Goal: Transaction & Acquisition: Book appointment/travel/reservation

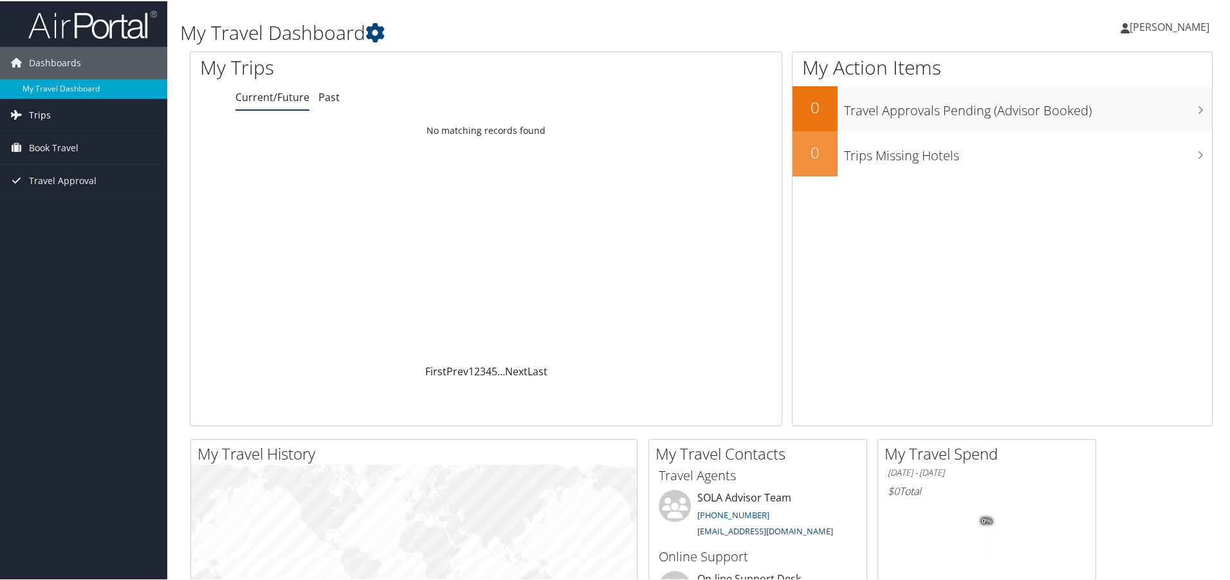
click at [91, 117] on link "Trips" at bounding box center [83, 114] width 167 height 32
click at [1183, 36] on link "[PERSON_NAME]" at bounding box center [1172, 25] width 102 height 39
click at [1138, 122] on link "View Travel Profile" at bounding box center [1135, 115] width 143 height 22
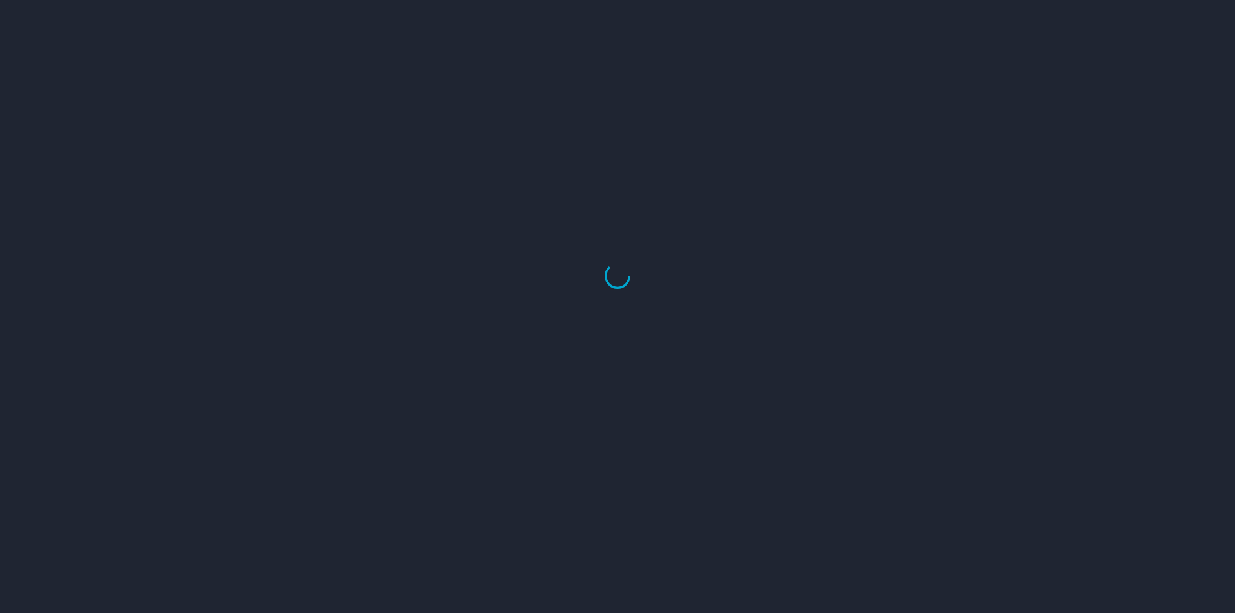
select select "US"
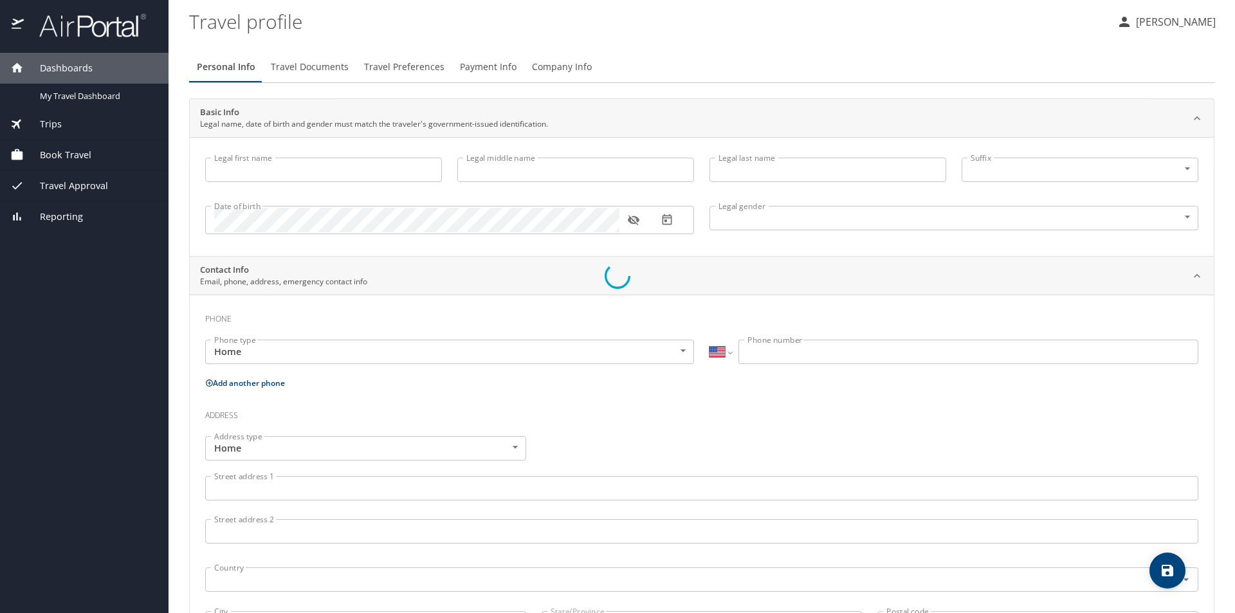
type input "Erika"
type input "Marie"
type input "Haviland"
type input "[DEMOGRAPHIC_DATA]"
select select "US"
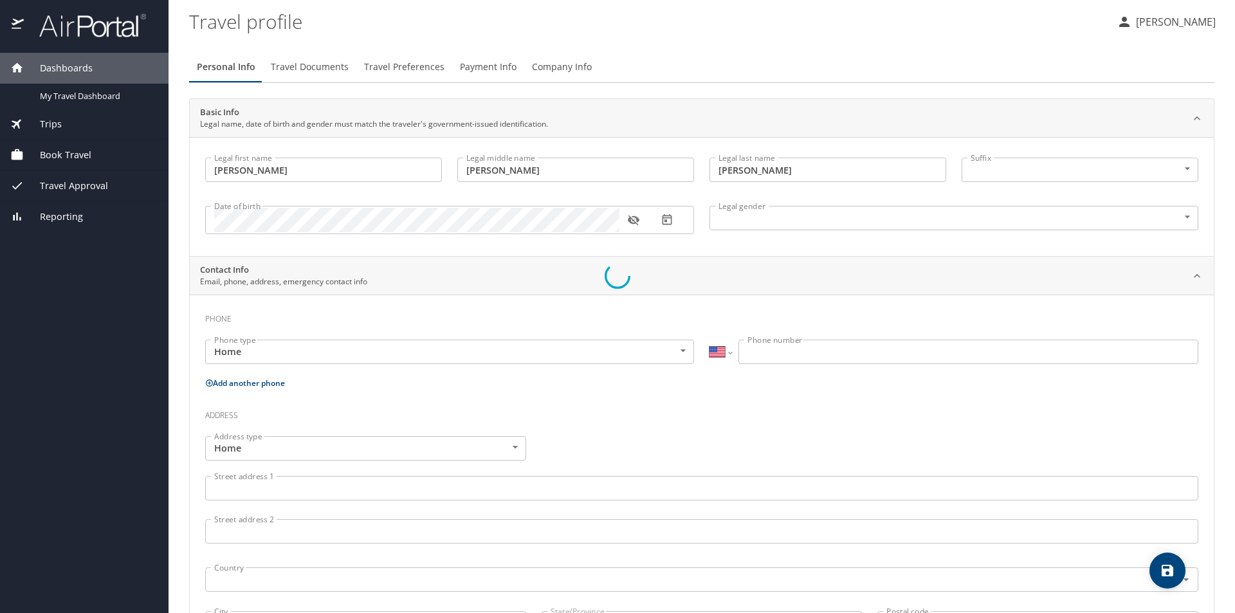
select select "US"
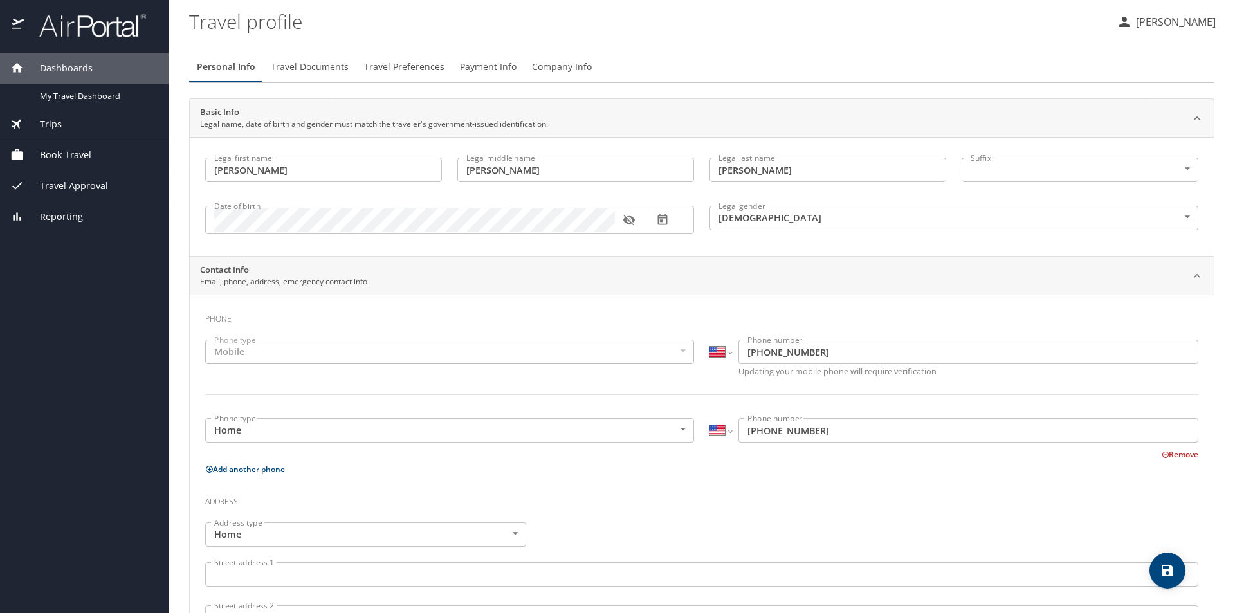
click at [98, 187] on span "Travel Approval" at bounding box center [66, 186] width 84 height 14
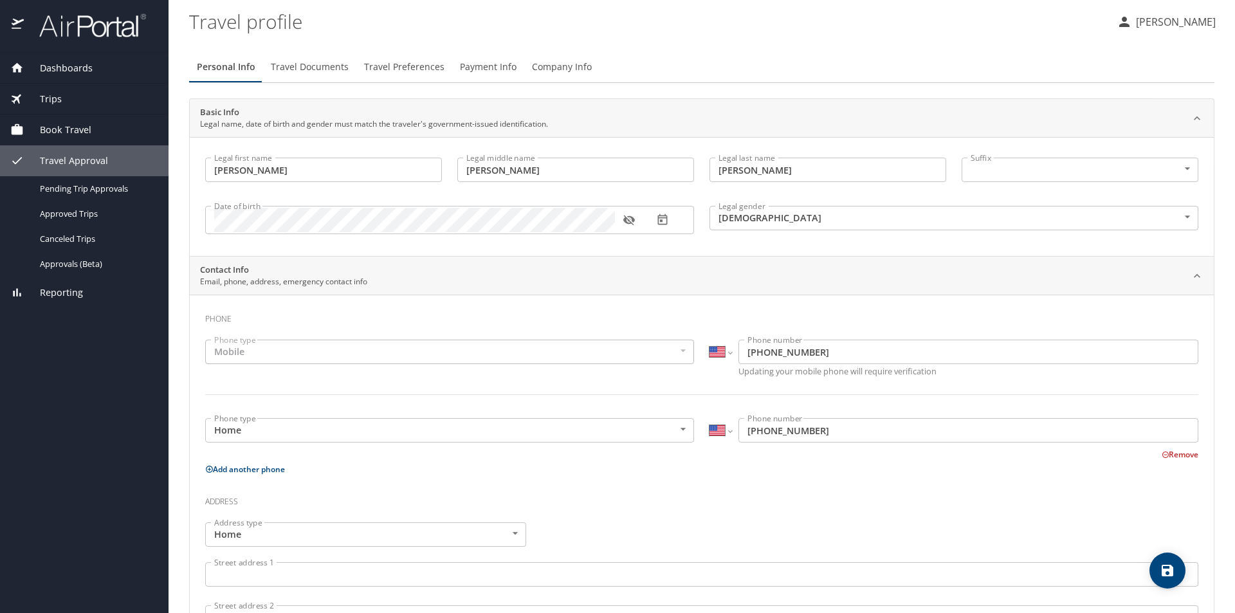
click at [102, 68] on div "Dashboards" at bounding box center [84, 68] width 148 height 14
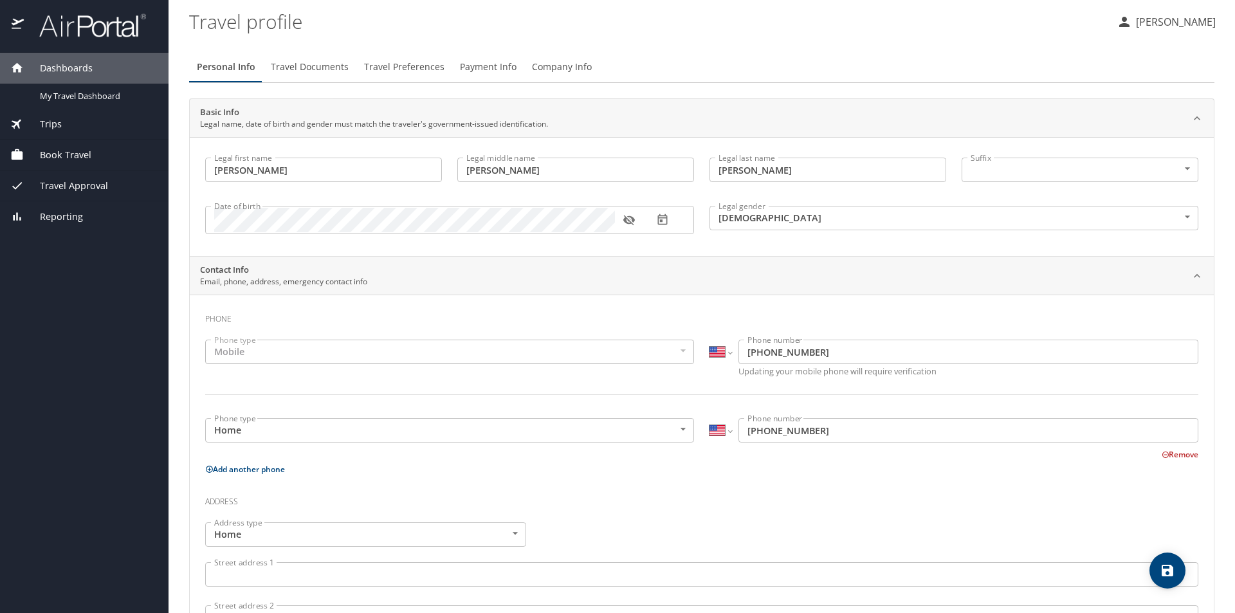
click at [80, 115] on div "Trips" at bounding box center [84, 124] width 169 height 31
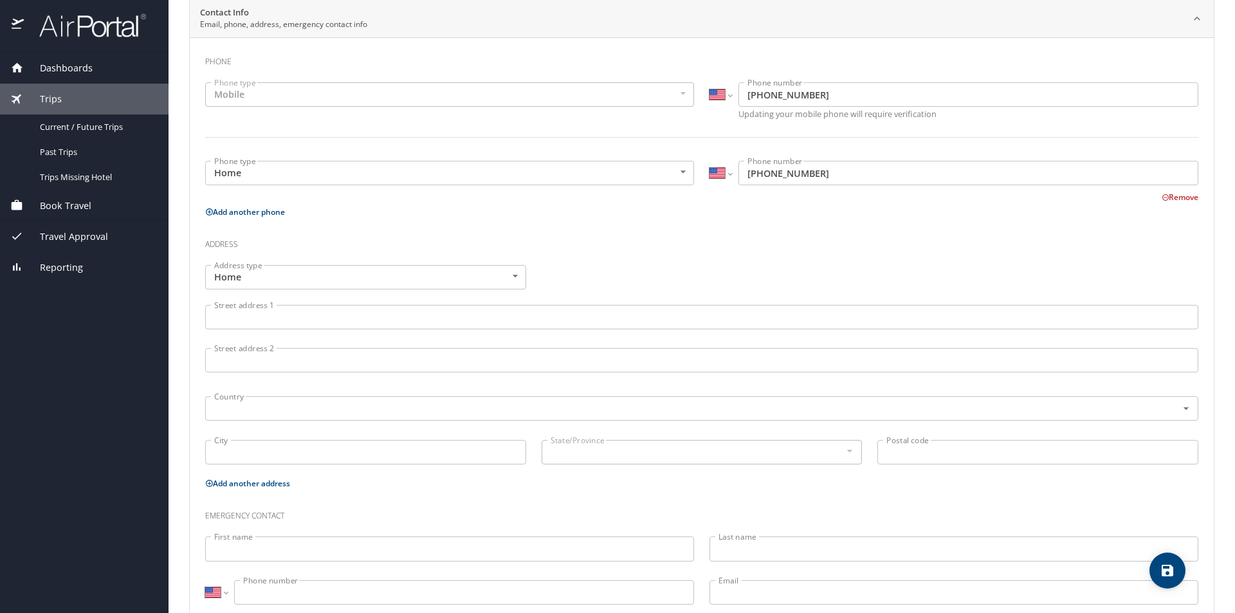
scroll to position [291, 0]
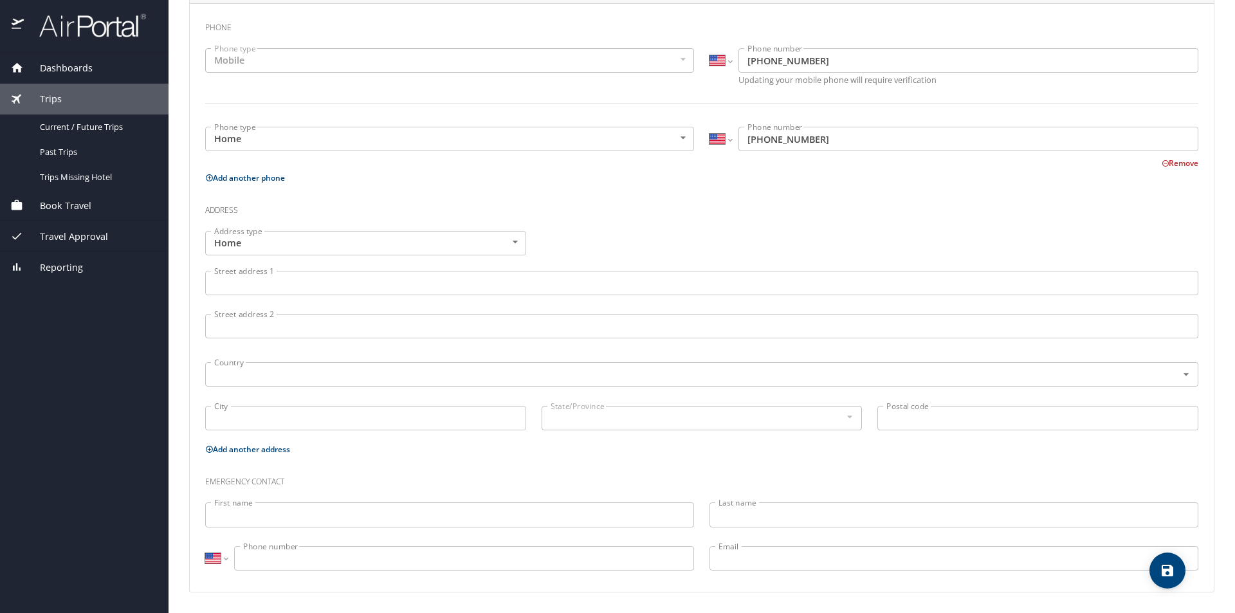
click at [61, 210] on span "Book Travel" at bounding box center [58, 206] width 68 height 14
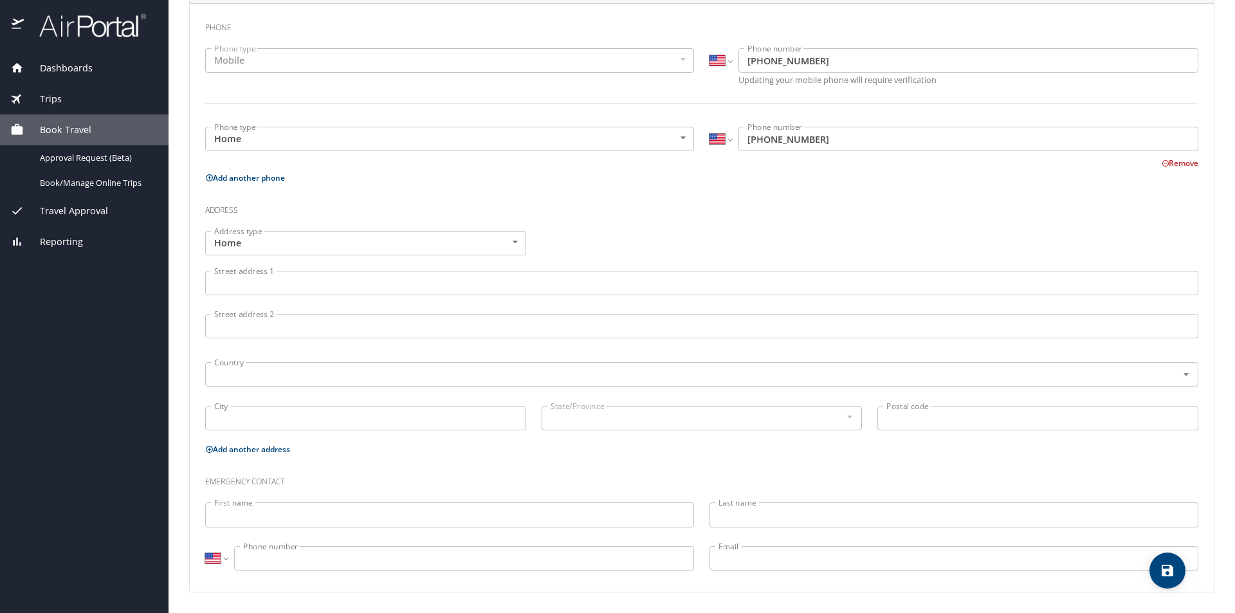
click at [62, 210] on span "Travel Approval" at bounding box center [66, 211] width 84 height 14
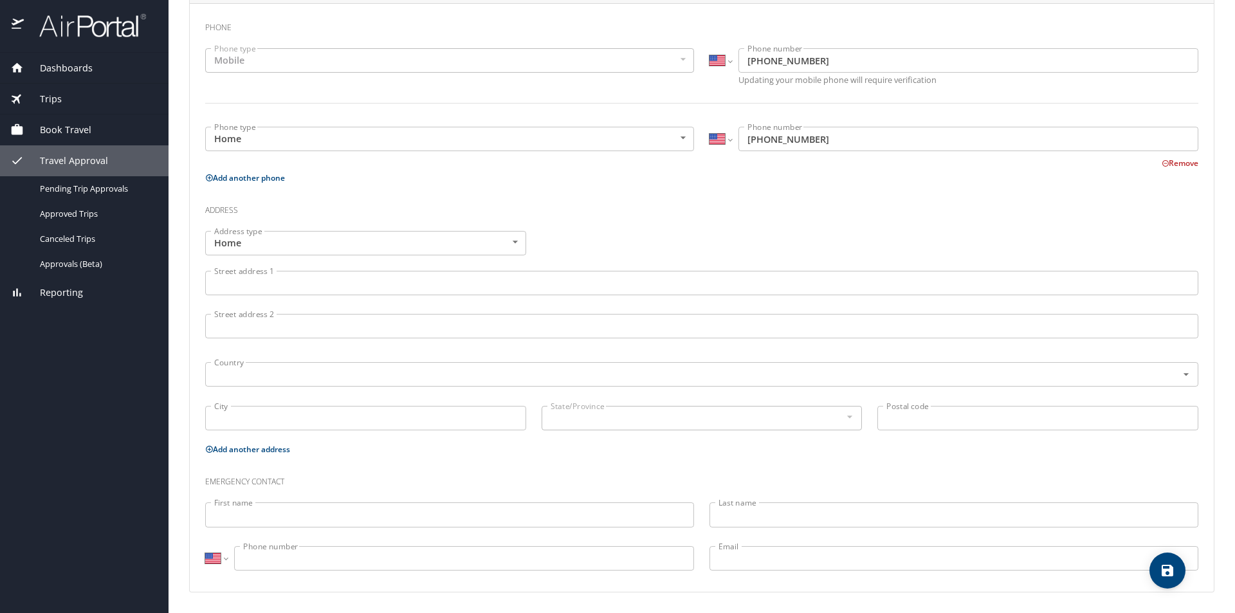
click at [73, 286] on span "Reporting" at bounding box center [53, 293] width 59 height 14
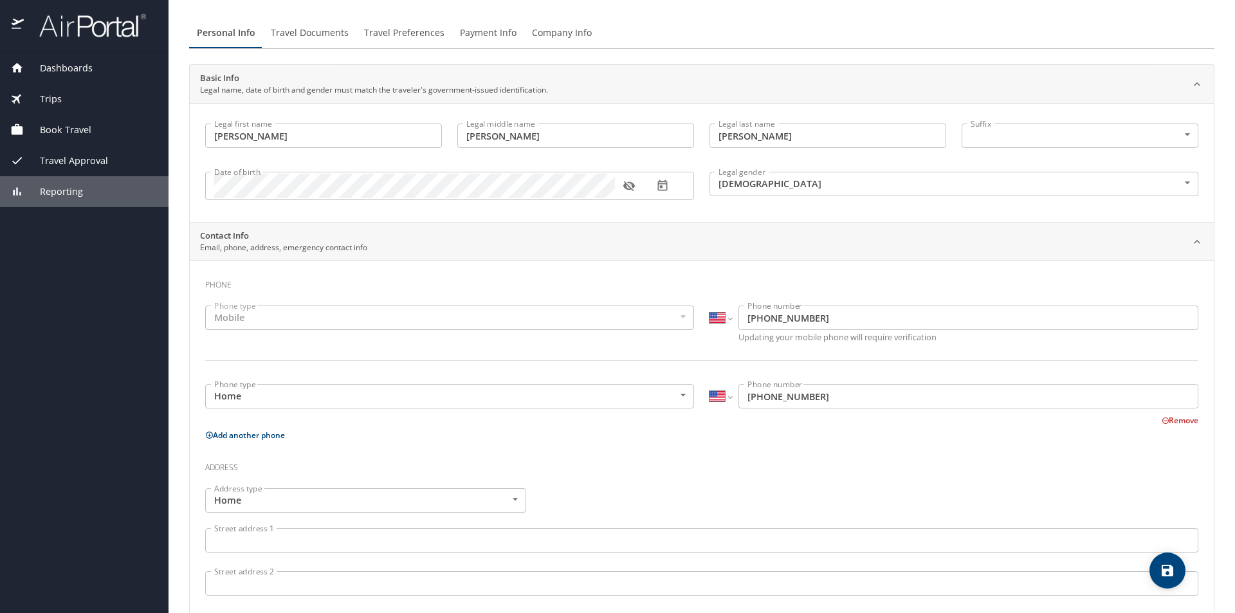
scroll to position [0, 0]
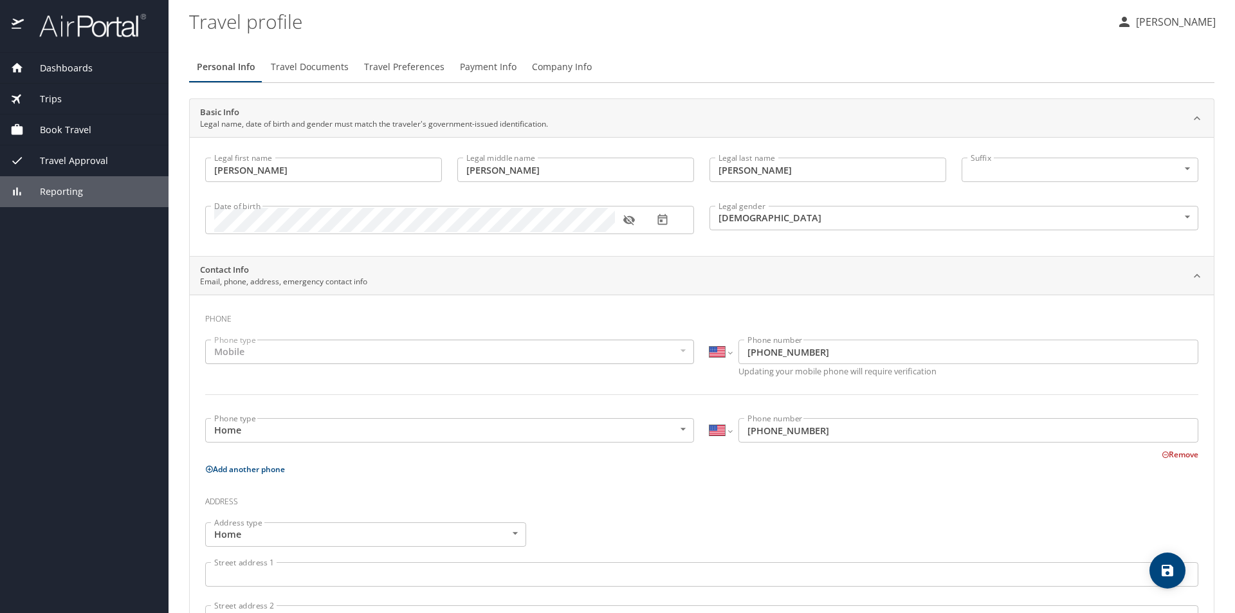
click at [547, 64] on span "Company Info" at bounding box center [562, 67] width 60 height 16
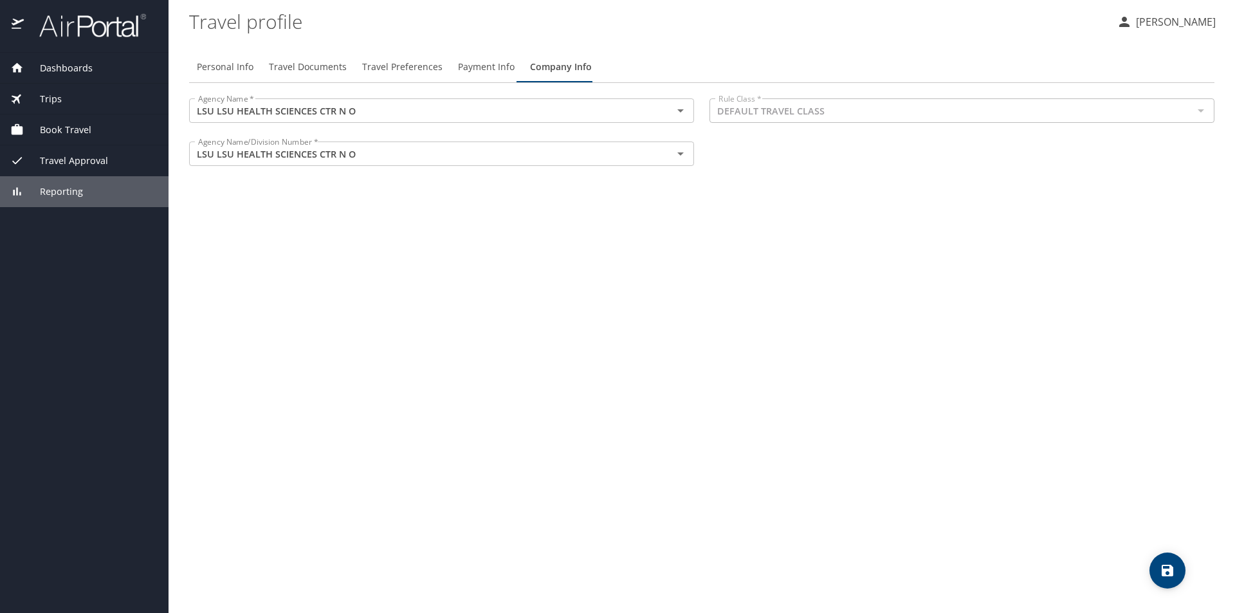
click at [482, 69] on span "Payment Info" at bounding box center [486, 67] width 57 height 16
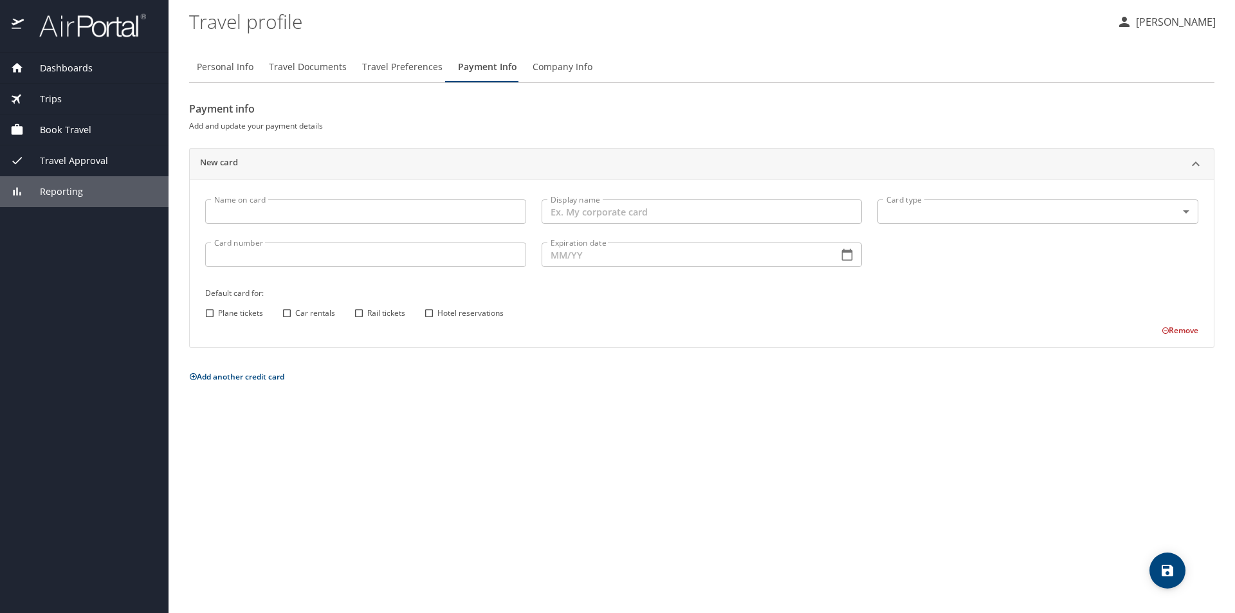
click at [403, 67] on span "Travel Preferences" at bounding box center [402, 67] width 80 height 16
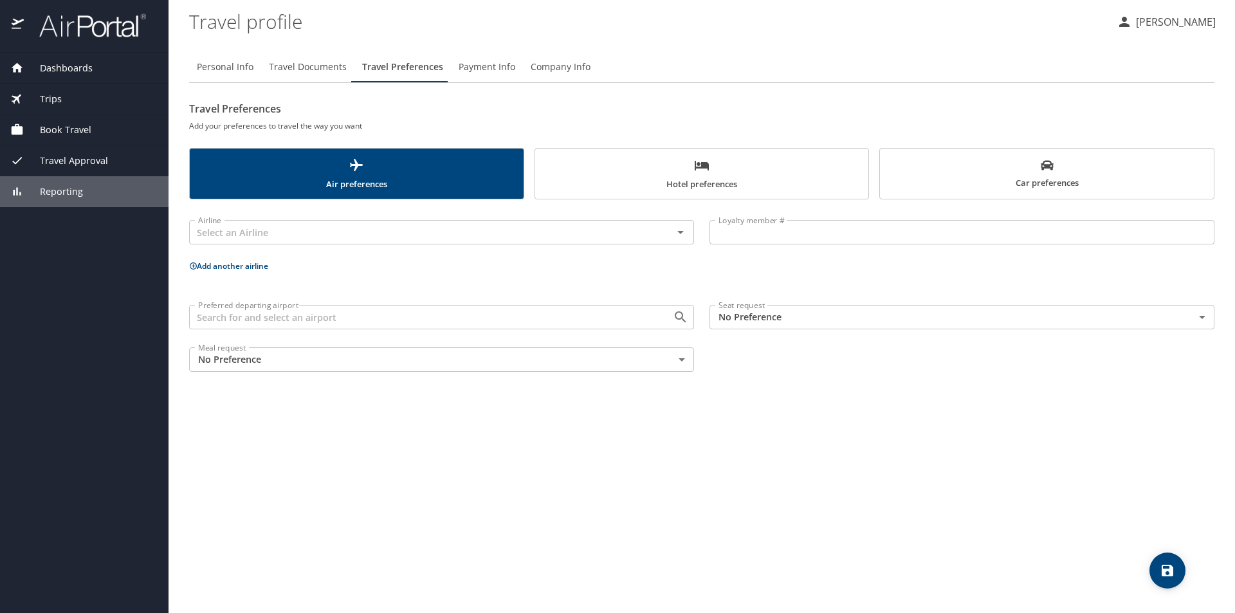
click at [321, 70] on span "Travel Documents" at bounding box center [308, 67] width 78 height 16
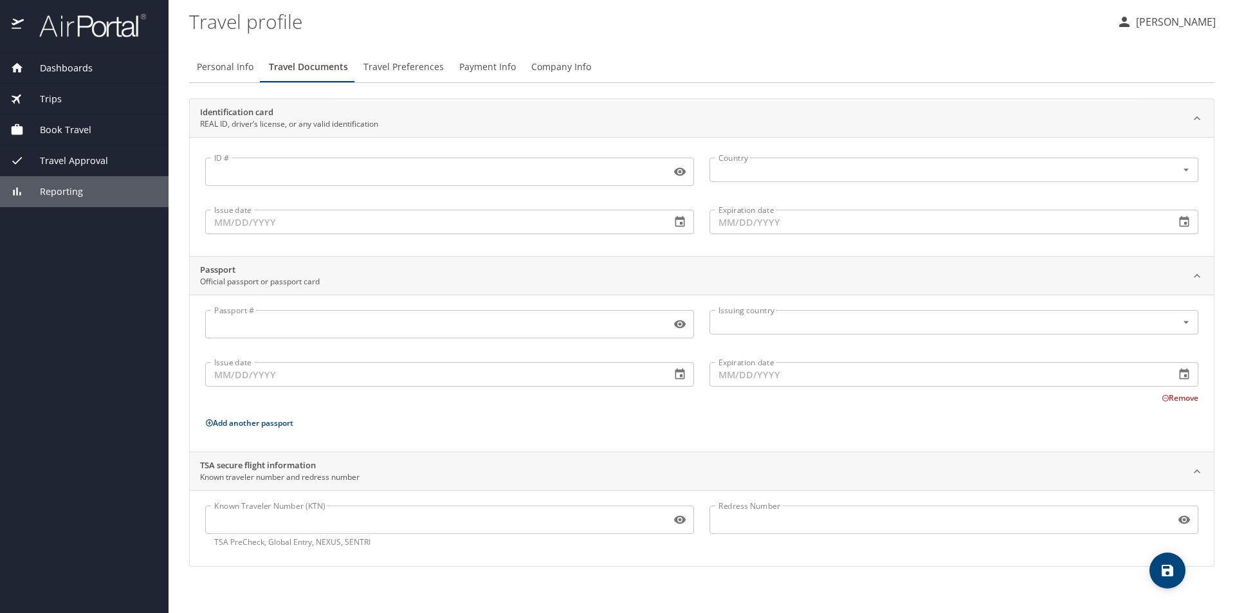
click at [226, 63] on span "Personal Info" at bounding box center [225, 67] width 57 height 16
select select "US"
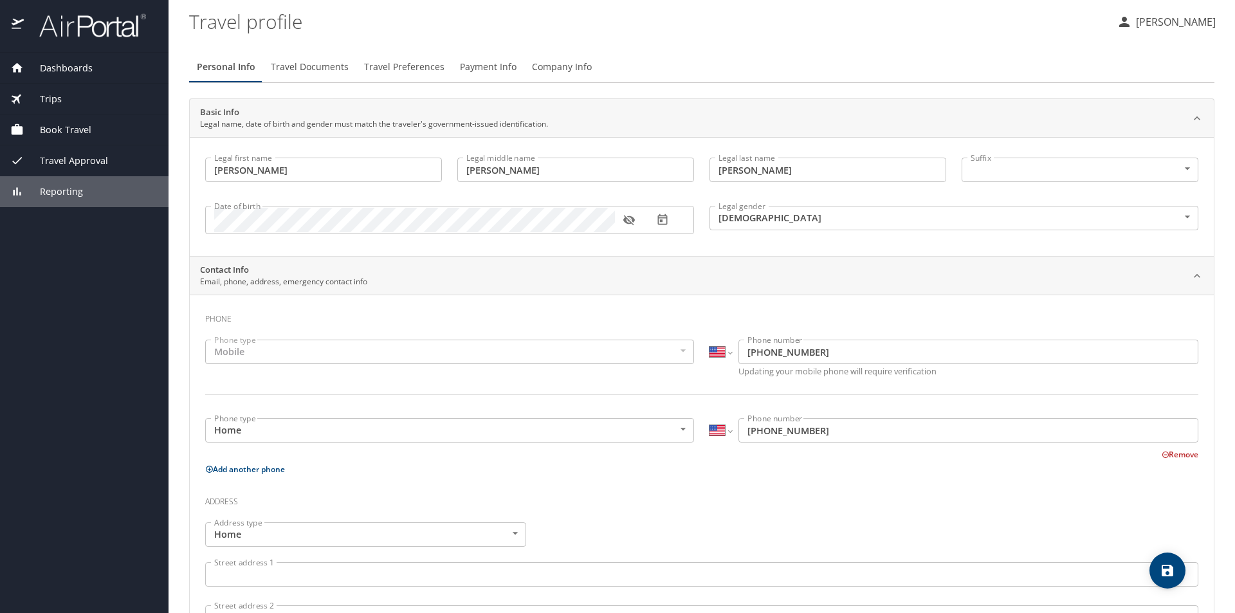
scroll to position [291, 0]
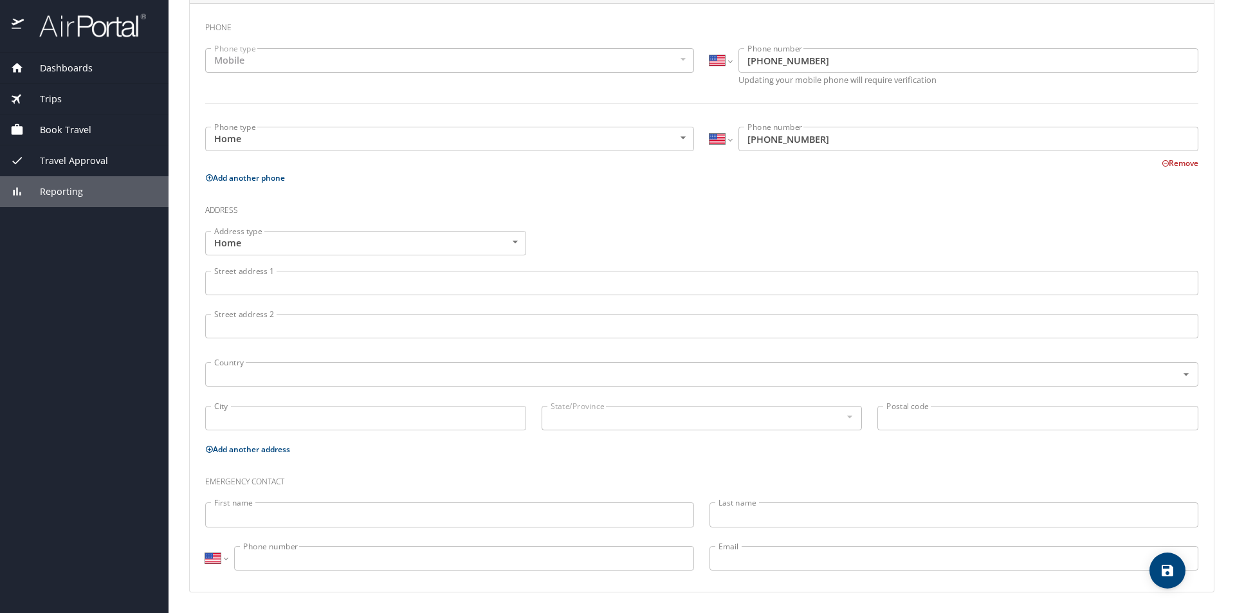
click at [48, 73] on span "Dashboards" at bounding box center [58, 68] width 69 height 14
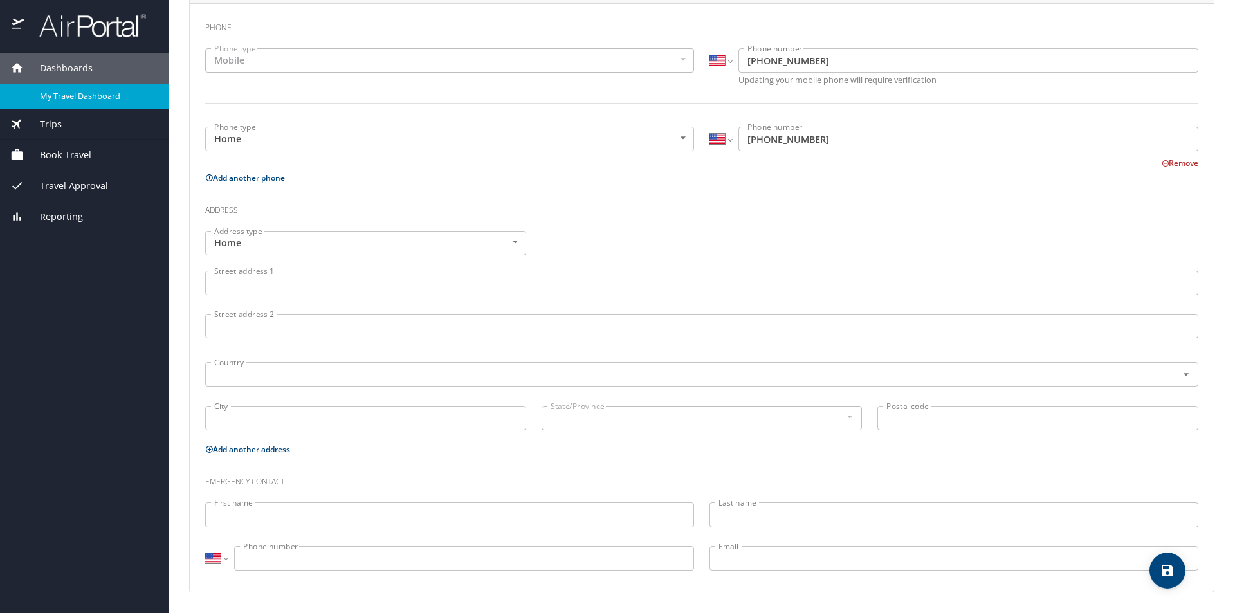
click at [98, 96] on span "My Travel Dashboard" at bounding box center [96, 96] width 113 height 12
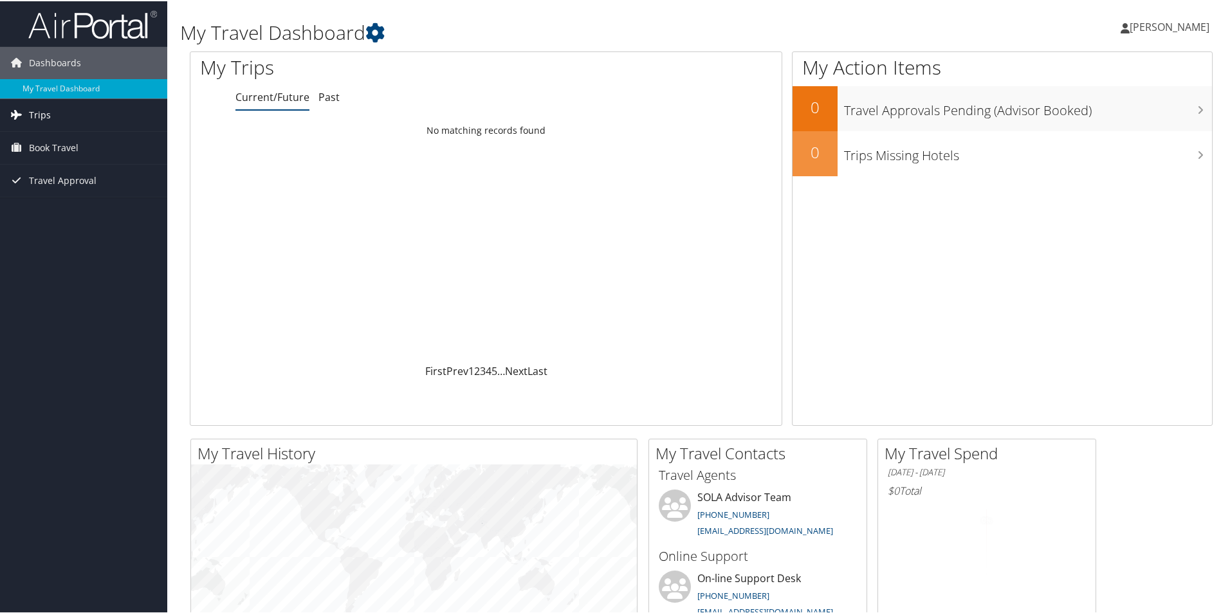
click at [86, 118] on link "Trips" at bounding box center [83, 114] width 167 height 32
click at [94, 206] on link "Book Travel" at bounding box center [83, 205] width 167 height 32
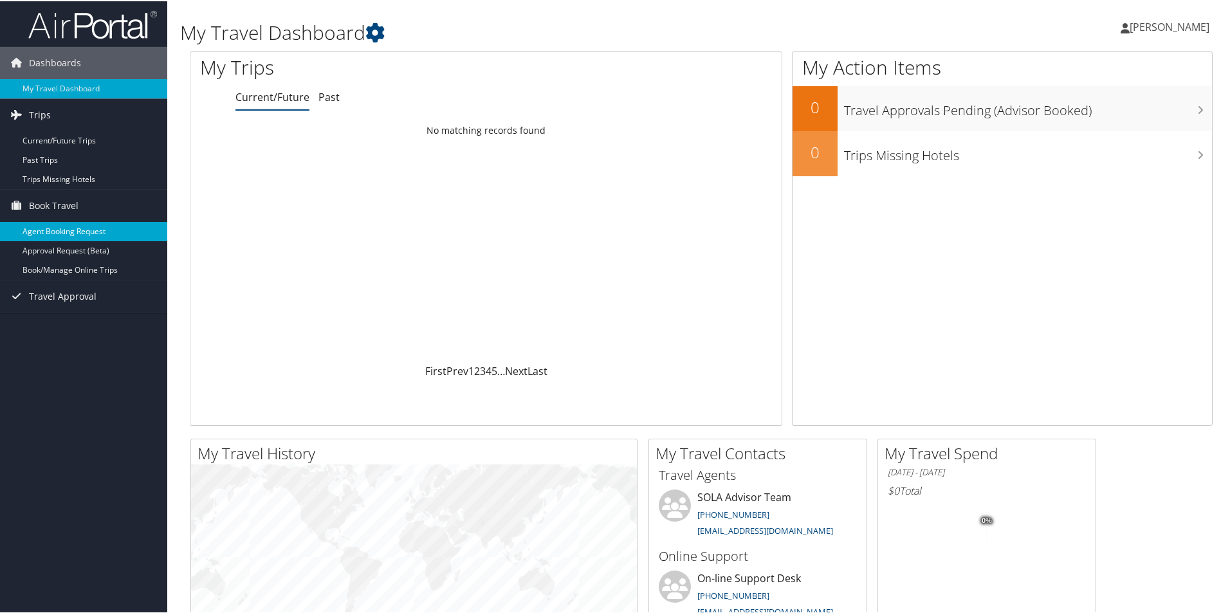
click at [101, 232] on link "Agent Booking Request" at bounding box center [83, 230] width 167 height 19
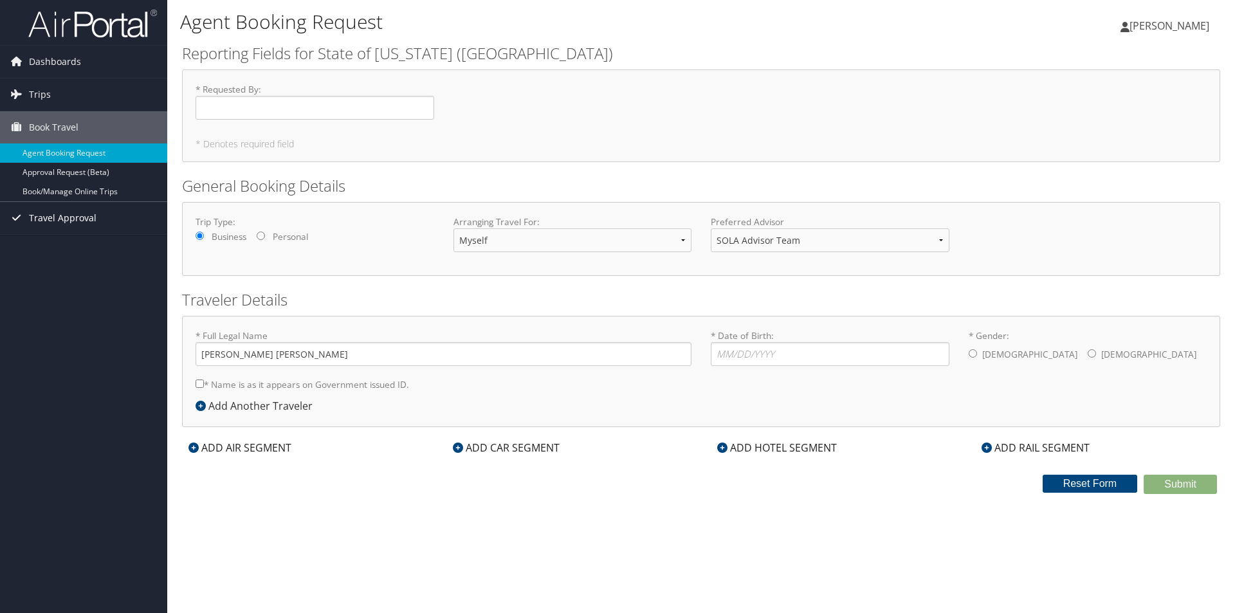
click at [103, 210] on link "Travel Approval" at bounding box center [83, 218] width 167 height 32
click at [1192, 19] on span "[PERSON_NAME]" at bounding box center [1170, 26] width 80 height 14
click at [1168, 101] on link "Travel Agency Contacts" at bounding box center [1137, 93] width 143 height 22
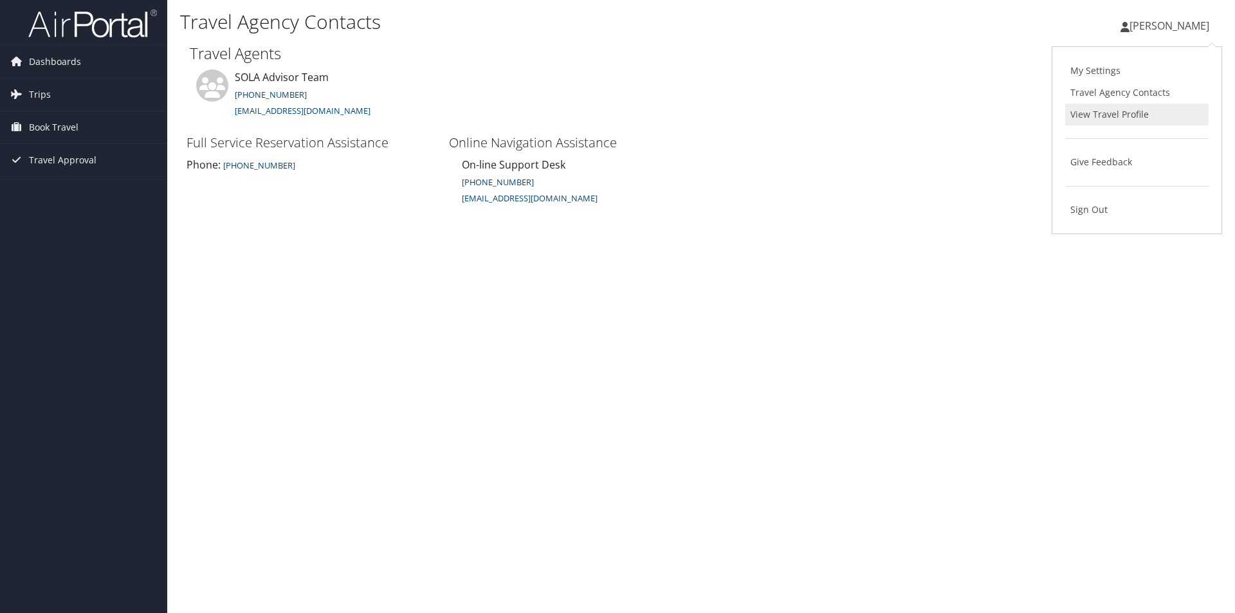
click at [1149, 123] on link "View Travel Profile" at bounding box center [1137, 115] width 143 height 22
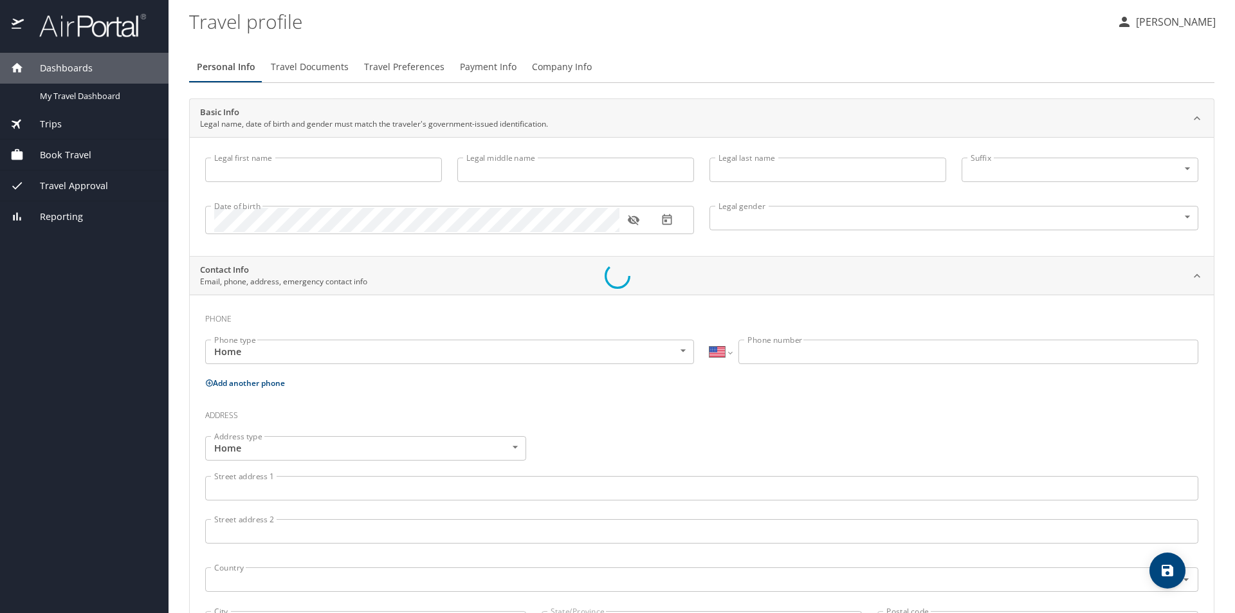
select select "US"
type input "[PERSON_NAME]"
type input "Haviland"
type input "Female"
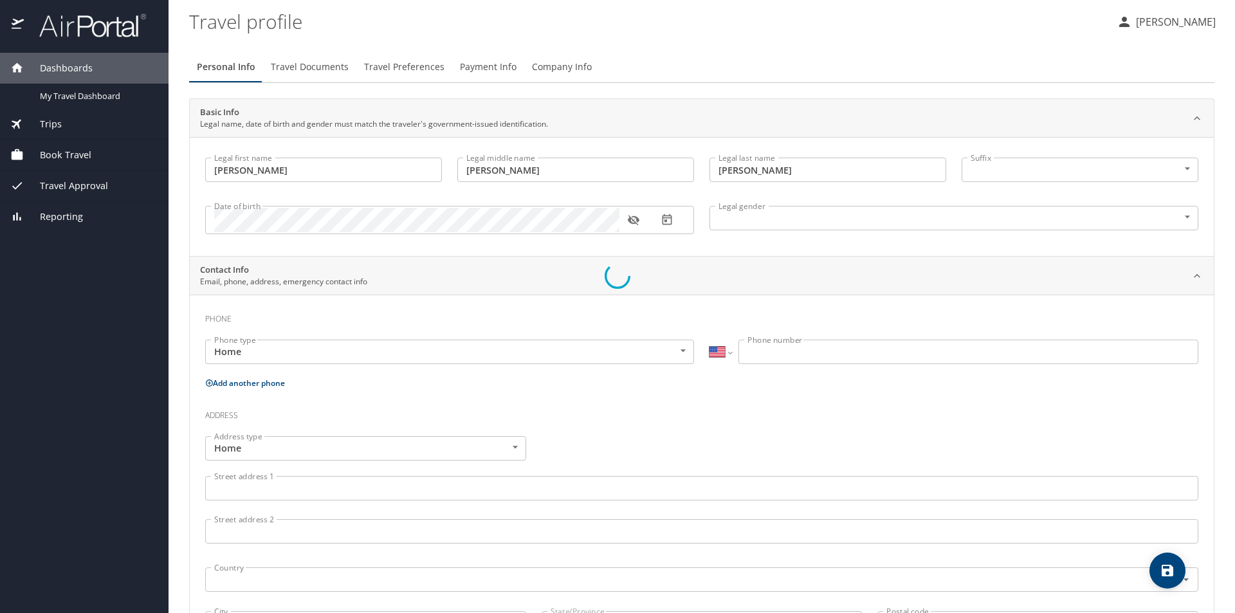
select select "US"
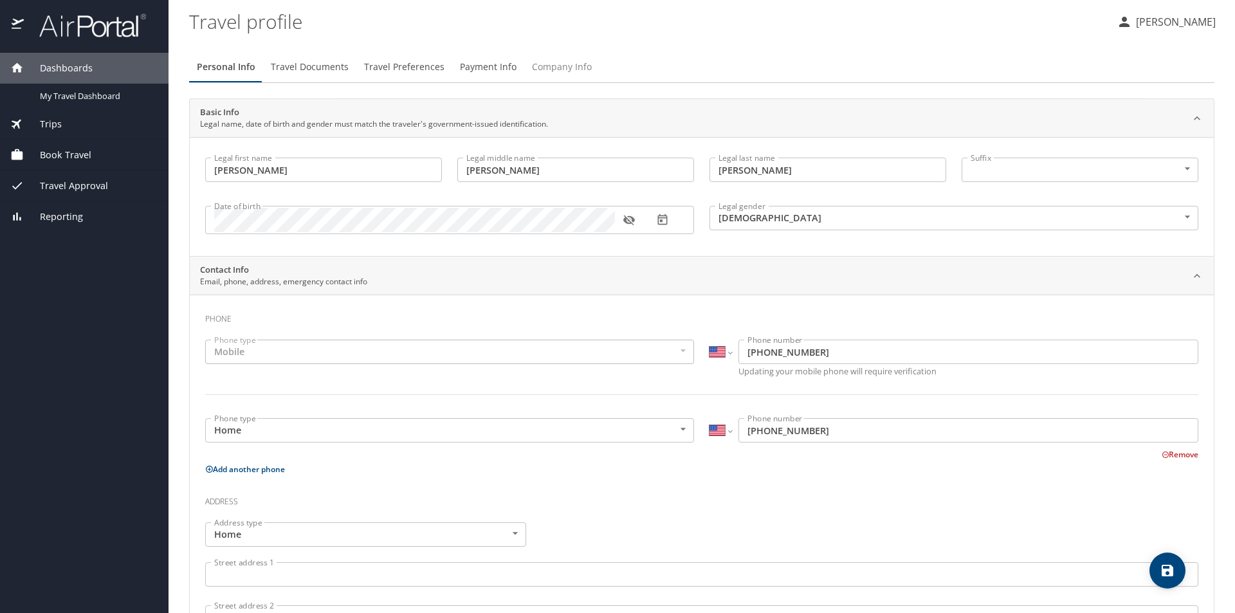
click at [539, 60] on span "Company Info" at bounding box center [562, 67] width 60 height 16
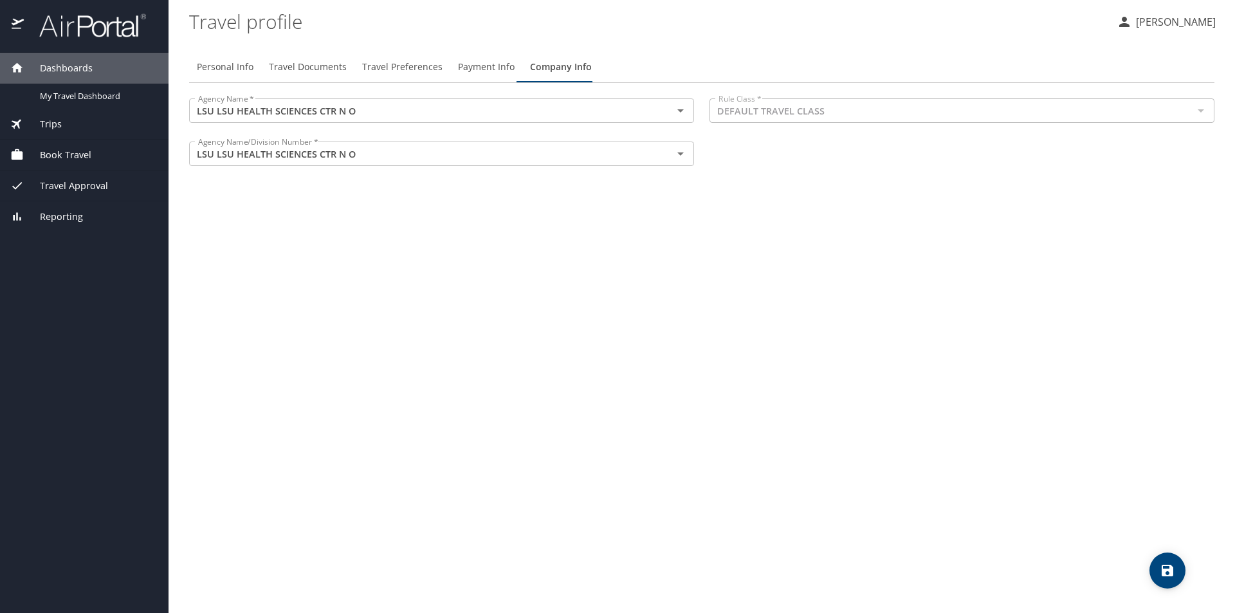
click at [1175, 568] on icon "save" at bounding box center [1167, 570] width 15 height 15
click at [463, 74] on span "Payment Info" at bounding box center [486, 67] width 57 height 16
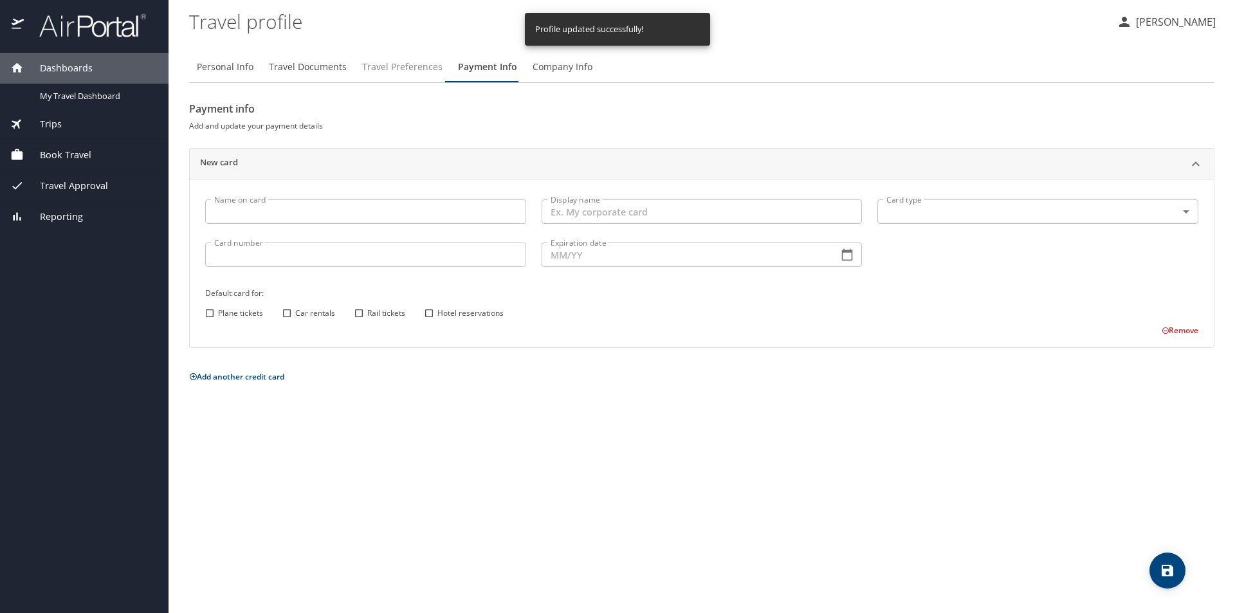
click at [406, 73] on span "Travel Preferences" at bounding box center [402, 67] width 80 height 16
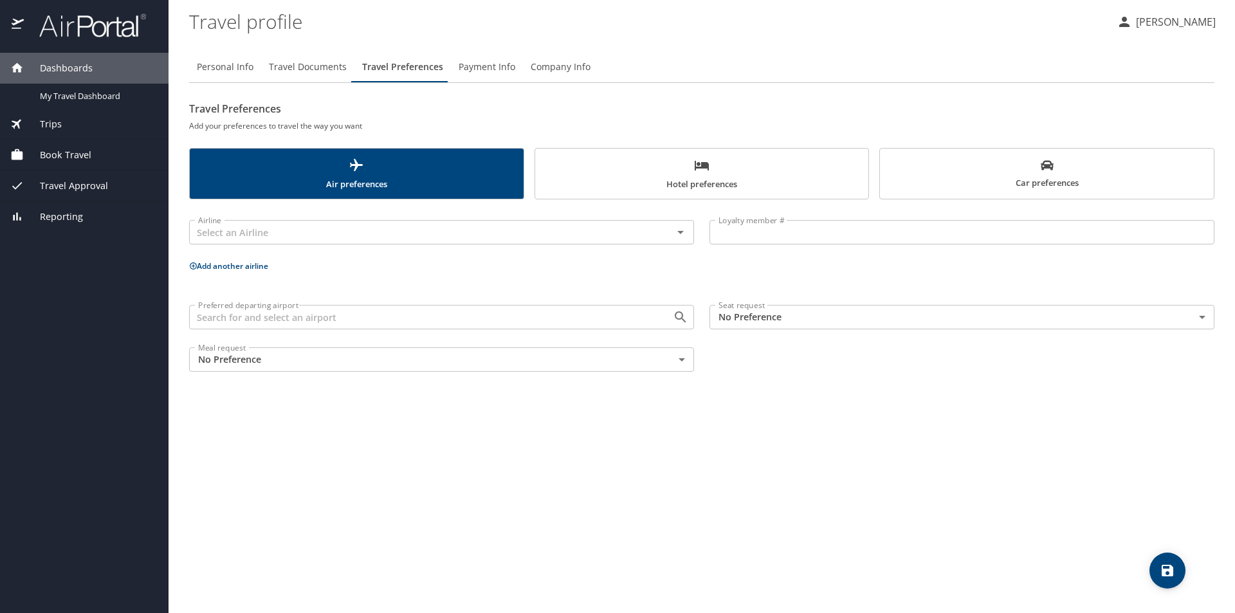
click at [306, 61] on span "Travel Documents" at bounding box center [308, 67] width 78 height 16
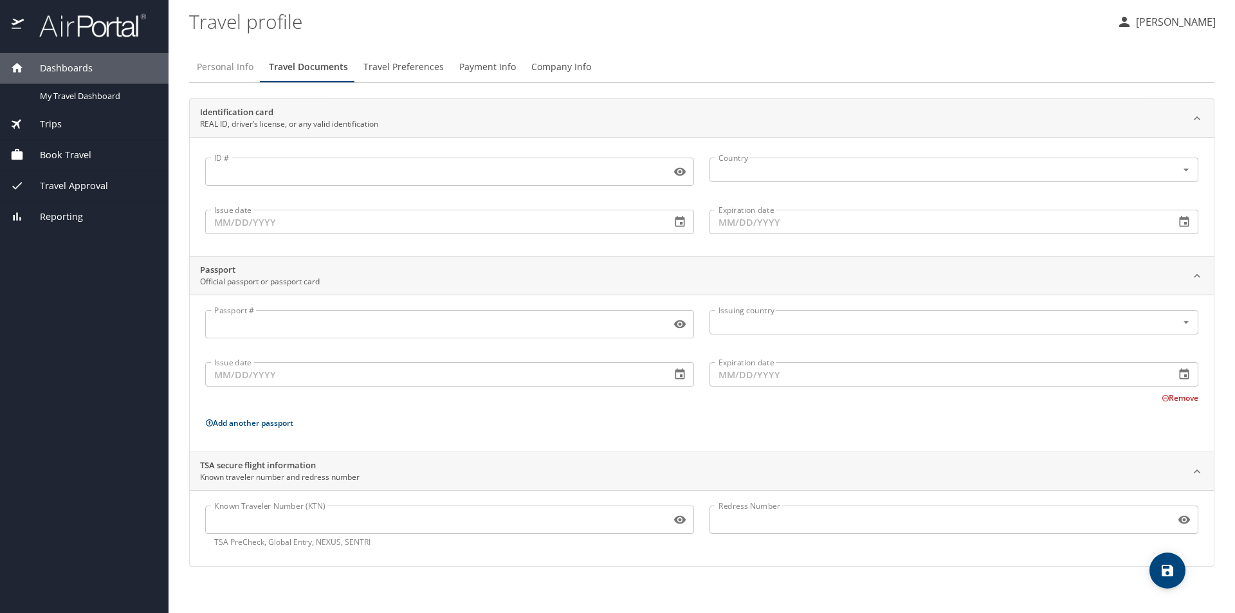
click at [234, 71] on span "Personal Info" at bounding box center [225, 67] width 57 height 16
select select "US"
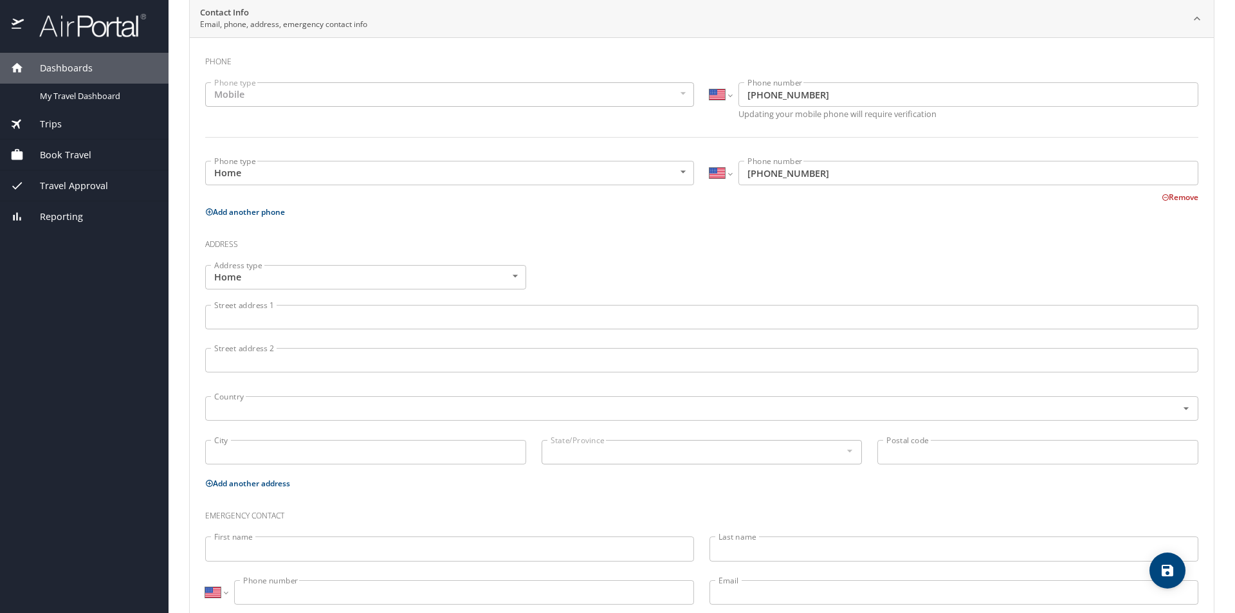
scroll to position [291, 0]
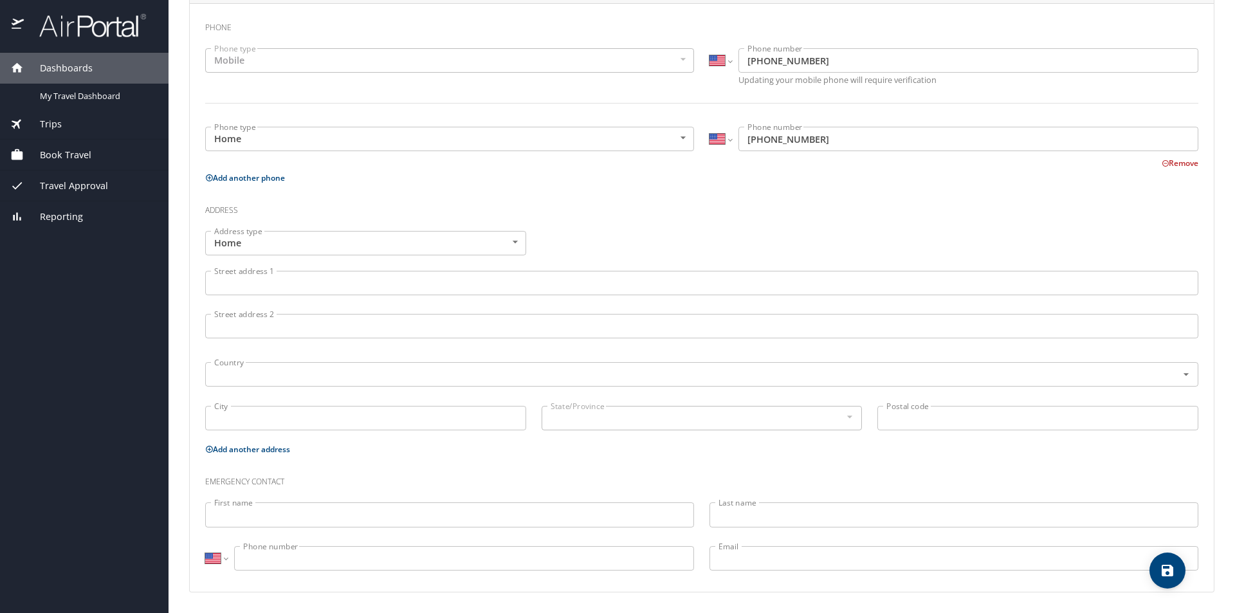
click at [41, 125] on span "Trips" at bounding box center [43, 124] width 38 height 14
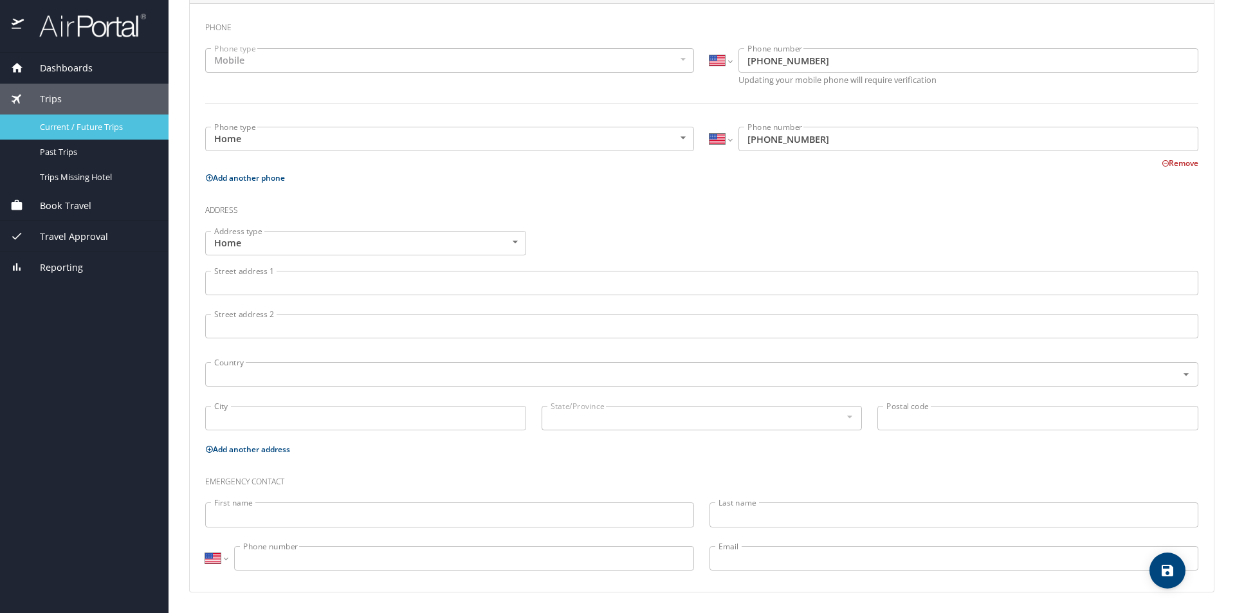
click at [97, 131] on span "Current / Future Trips" at bounding box center [96, 127] width 113 height 12
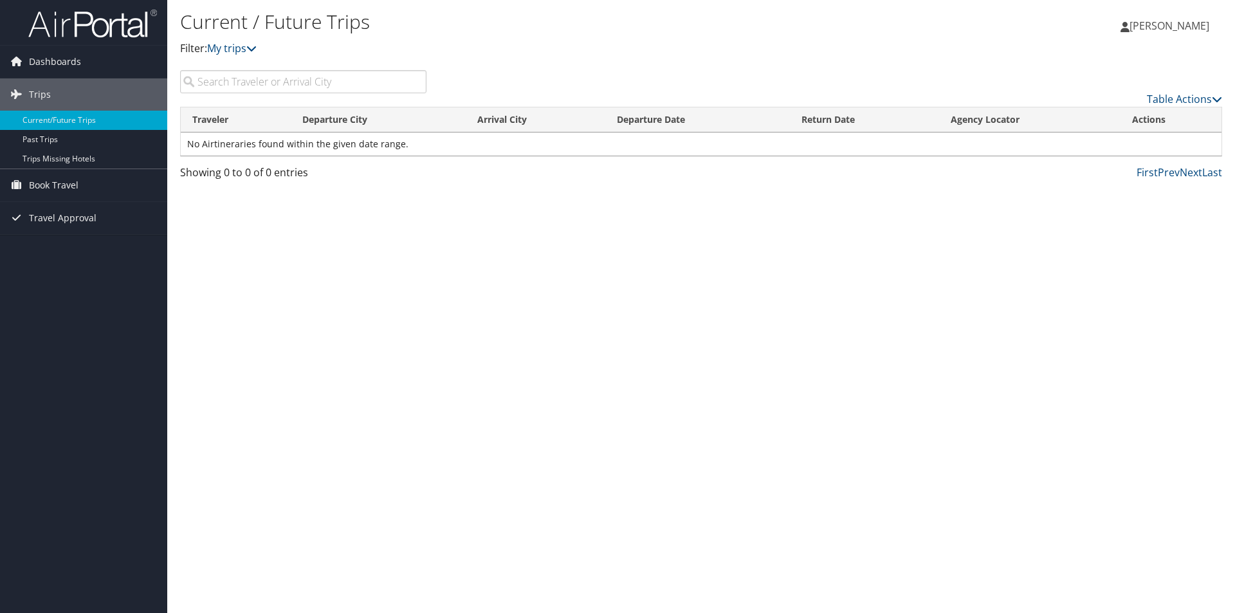
click at [249, 68] on div "Current / Future Trips Filter: My trips" at bounding box center [527, 38] width 695 height 64
click at [248, 51] on link "My trips" at bounding box center [232, 48] width 50 height 14
click at [86, 59] on link "Dashboards" at bounding box center [83, 62] width 167 height 32
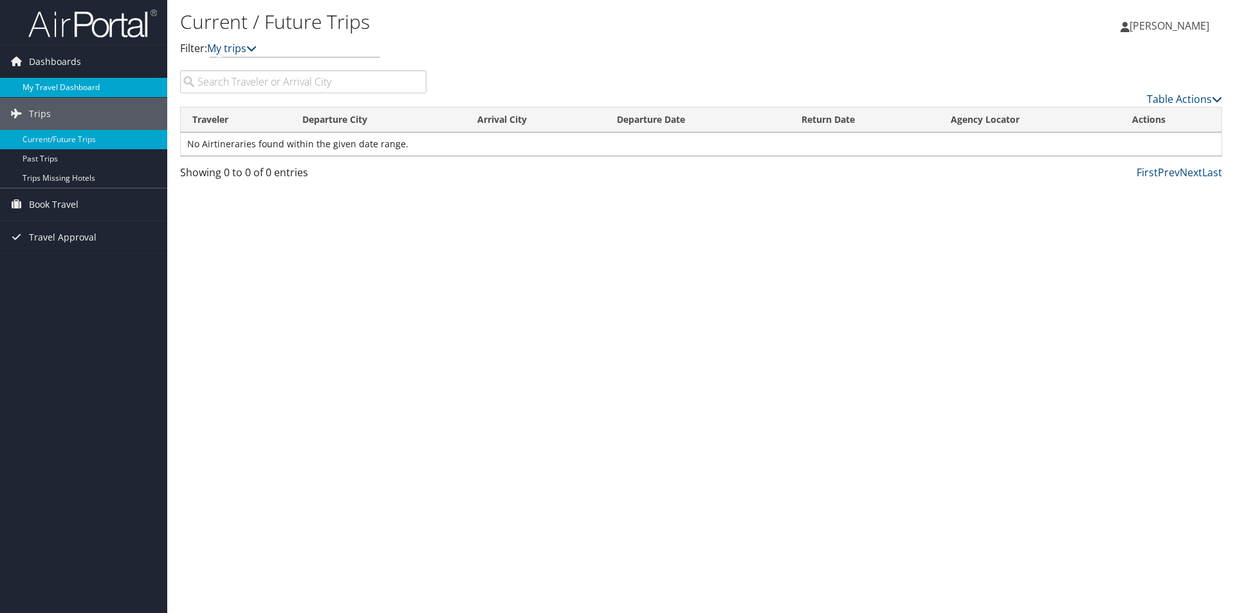
click at [70, 92] on link "My Travel Dashboard" at bounding box center [83, 87] width 167 height 19
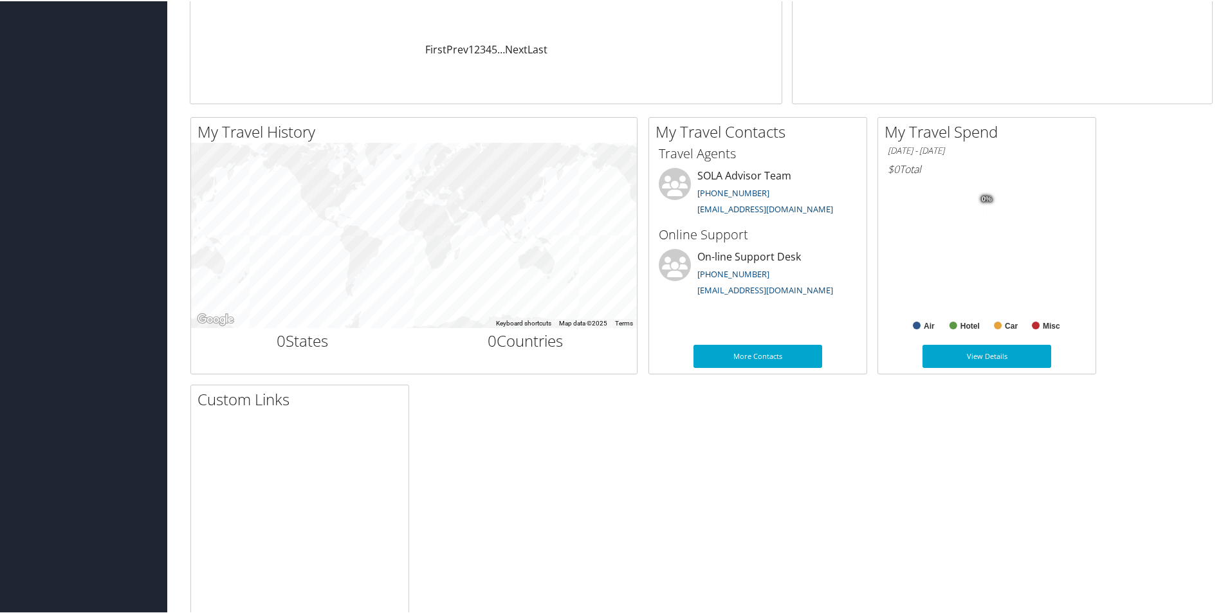
scroll to position [372, 0]
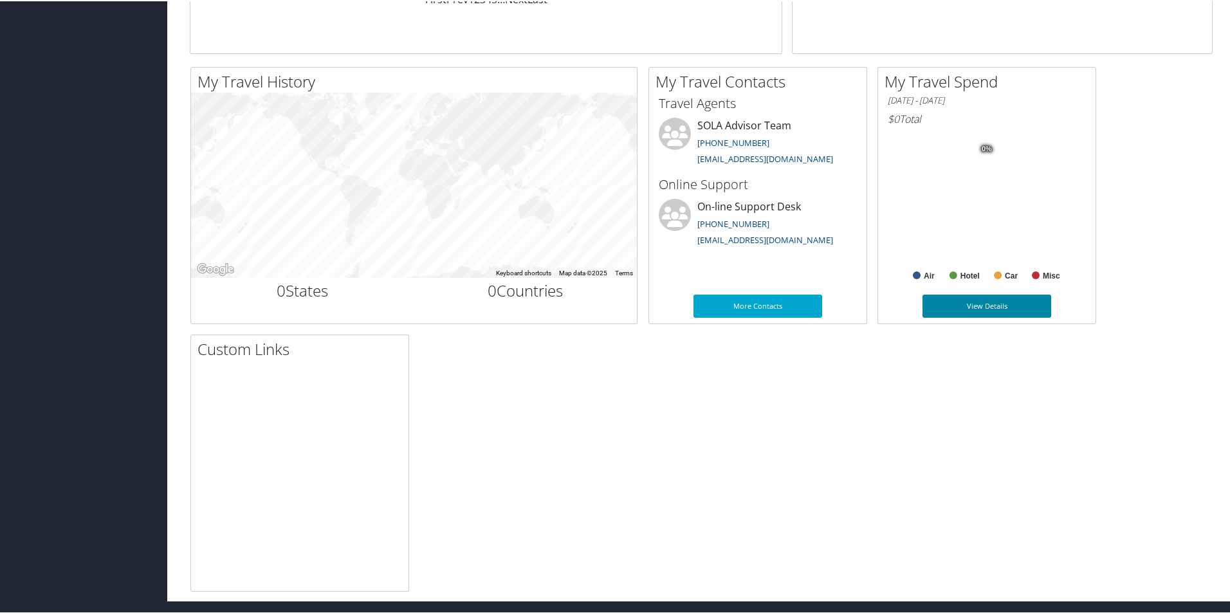
click at [998, 304] on link "View Details" at bounding box center [987, 304] width 129 height 23
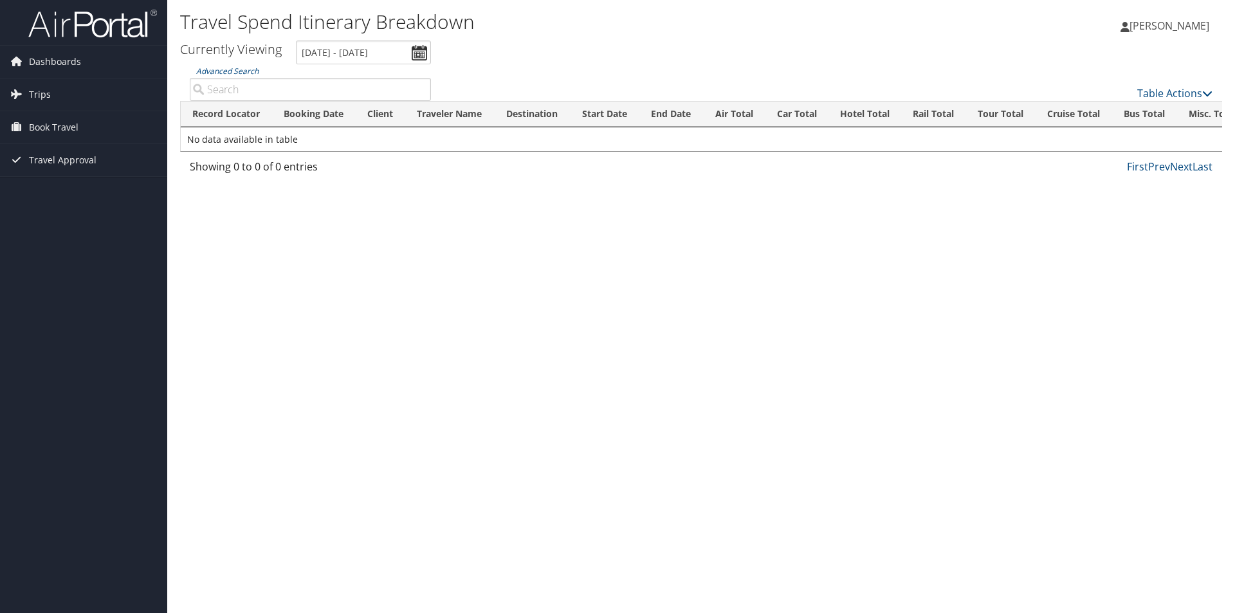
click at [1165, 28] on span "[PERSON_NAME]" at bounding box center [1170, 26] width 80 height 14
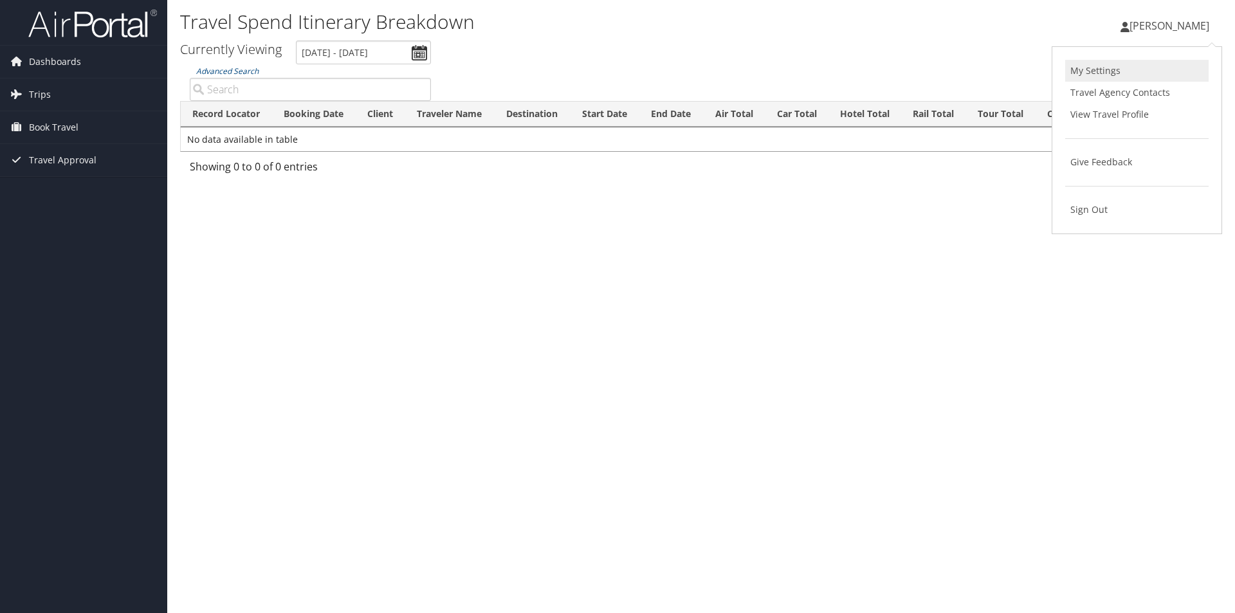
click at [1141, 78] on link "My Settings" at bounding box center [1137, 71] width 143 height 22
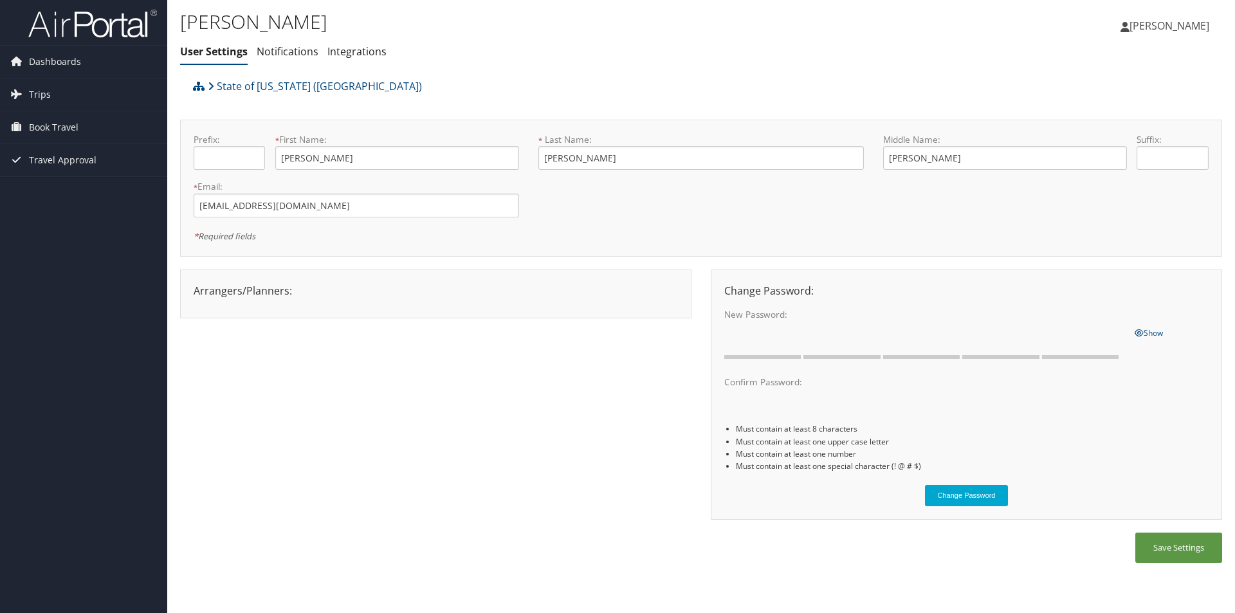
click at [378, 299] on div at bounding box center [436, 302] width 504 height 6
click at [250, 283] on div "Arrangers/Planners: Edit Arrangers & Planners Alicia Reynolds AMANDA DESHOTEL A…" at bounding box center [436, 290] width 504 height 15
click at [251, 291] on div "Arrangers/Planners: Edit Arrangers & Planners Alicia Reynolds AMANDA DESHOTEL A…" at bounding box center [436, 290] width 504 height 15
click at [250, 294] on div "Arrangers/Planners: Edit Arrangers & Planners Alicia Reynolds AMANDA DESHOTEL A…" at bounding box center [436, 290] width 504 height 15
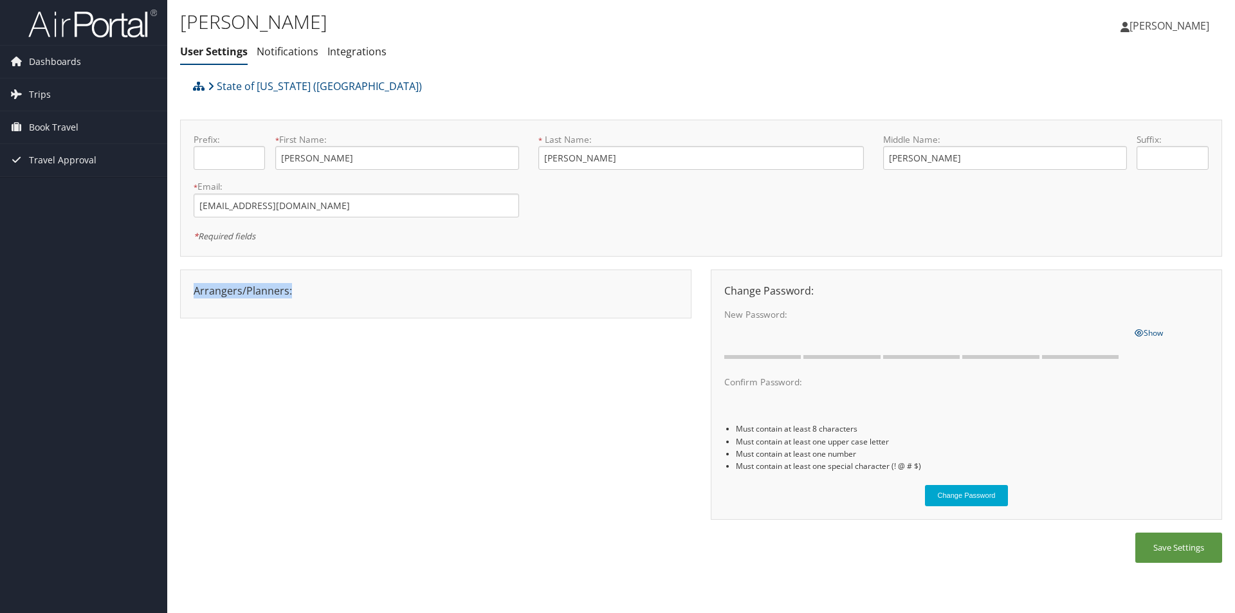
drag, startPoint x: 250, startPoint y: 294, endPoint x: 277, endPoint y: 291, distance: 27.2
click at [251, 293] on div "Arrangers/Planners: Edit Arrangers & Planners Alicia Reynolds AMANDA DESHOTEL A…" at bounding box center [436, 290] width 504 height 15
click at [586, 321] on div "Arrangers/Planners: Edit Arrangers & Planners Alicia Reynolds AMANDA DESHOTEL A…" at bounding box center [440, 301] width 521 height 62
drag, startPoint x: 258, startPoint y: 282, endPoint x: 308, endPoint y: 316, distance: 60.1
click at [308, 316] on div "Arrangers/Planners: Edit Arrangers & Planners Alicia Reynolds AMANDA DESHOTEL A…" at bounding box center [436, 294] width 512 height 49
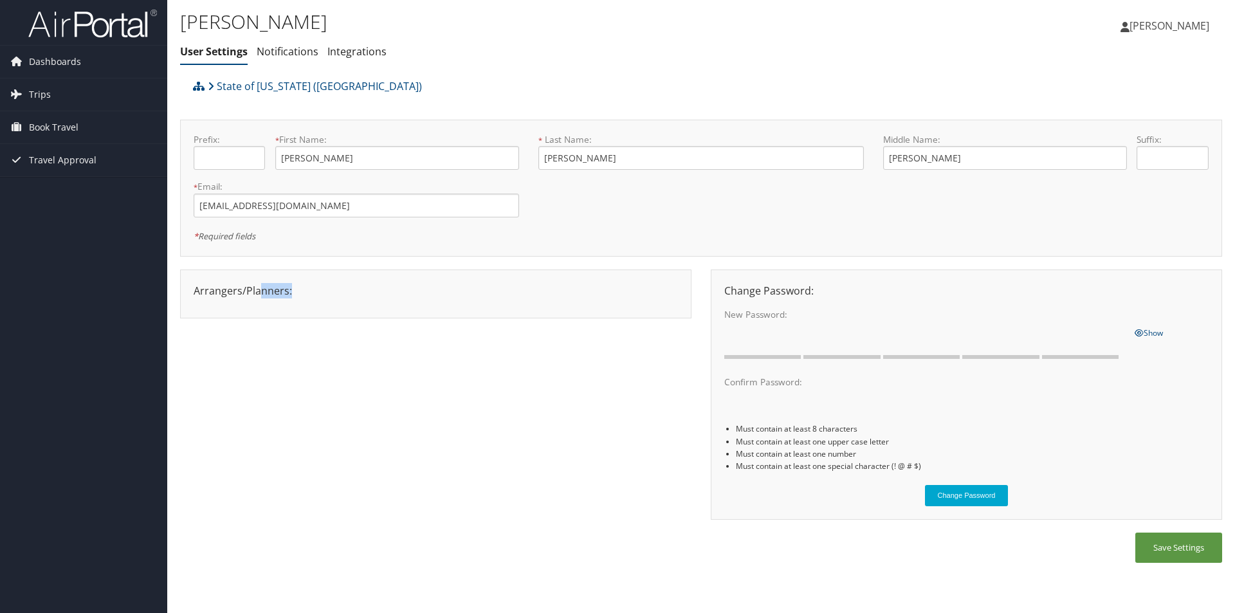
click at [311, 329] on div "Arrangers/Planners: Edit Arrangers & Planners Alicia Reynolds AMANDA DESHOTEL A…" at bounding box center [440, 301] width 521 height 62
drag, startPoint x: 267, startPoint y: 288, endPoint x: 330, endPoint y: 291, distance: 63.1
click at [309, 291] on div "Arrangers/Planners: Edit Arrangers & Planners Alicia Reynolds AMANDA DESHOTEL A…" at bounding box center [436, 290] width 504 height 15
click at [328, 291] on div "Arrangers/Planners: Edit Arrangers & Planners Alicia Reynolds AMANDA DESHOTEL A…" at bounding box center [436, 290] width 504 height 15
drag, startPoint x: 298, startPoint y: 293, endPoint x: 278, endPoint y: 293, distance: 20.0
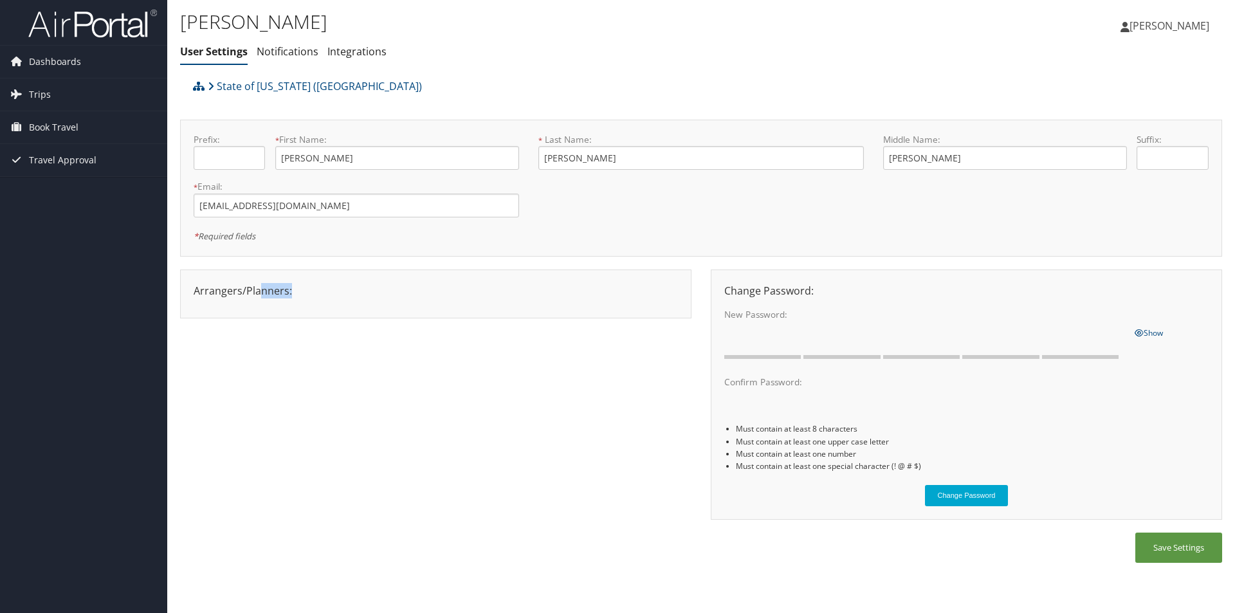
click at [296, 293] on div "Arrangers/Planners: Edit Arrangers & Planners Alicia Reynolds AMANDA DESHOTEL A…" at bounding box center [436, 290] width 504 height 15
click at [263, 291] on div "Arrangers/Planners: Edit Arrangers & Planners Alicia Reynolds AMANDA DESHOTEL A…" at bounding box center [436, 290] width 504 height 15
drag, startPoint x: 200, startPoint y: 288, endPoint x: 317, endPoint y: 293, distance: 117.2
click at [317, 293] on div "Arrangers/Planners: Edit Arrangers & Planners Alicia Reynolds AMANDA DESHOTEL A…" at bounding box center [436, 290] width 504 height 15
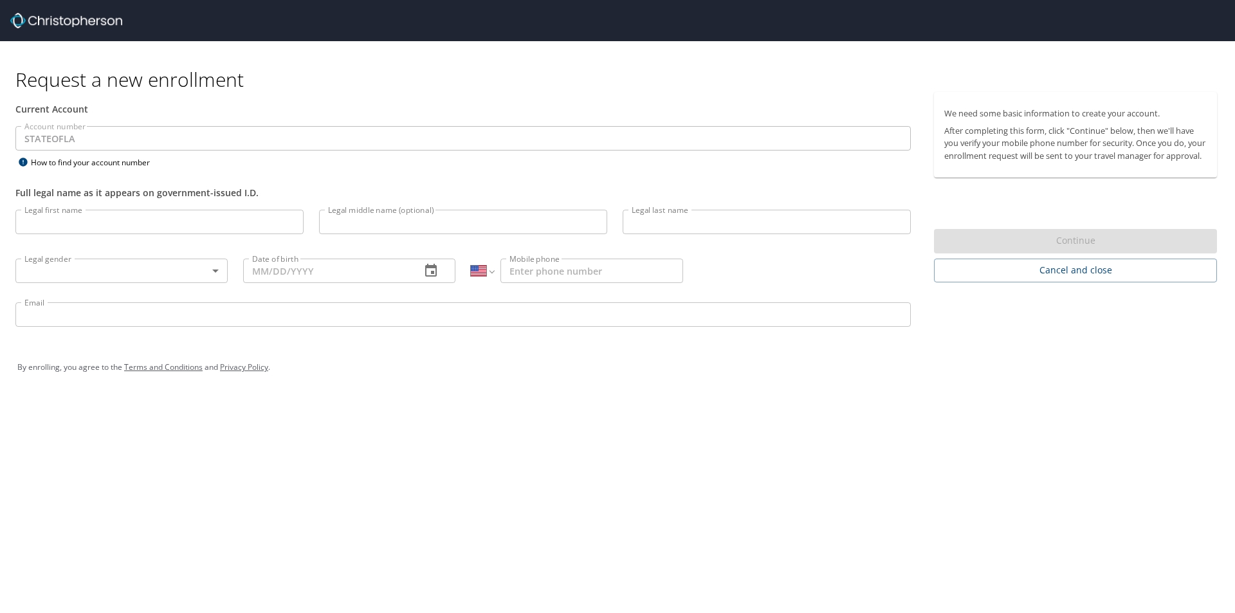
select select "US"
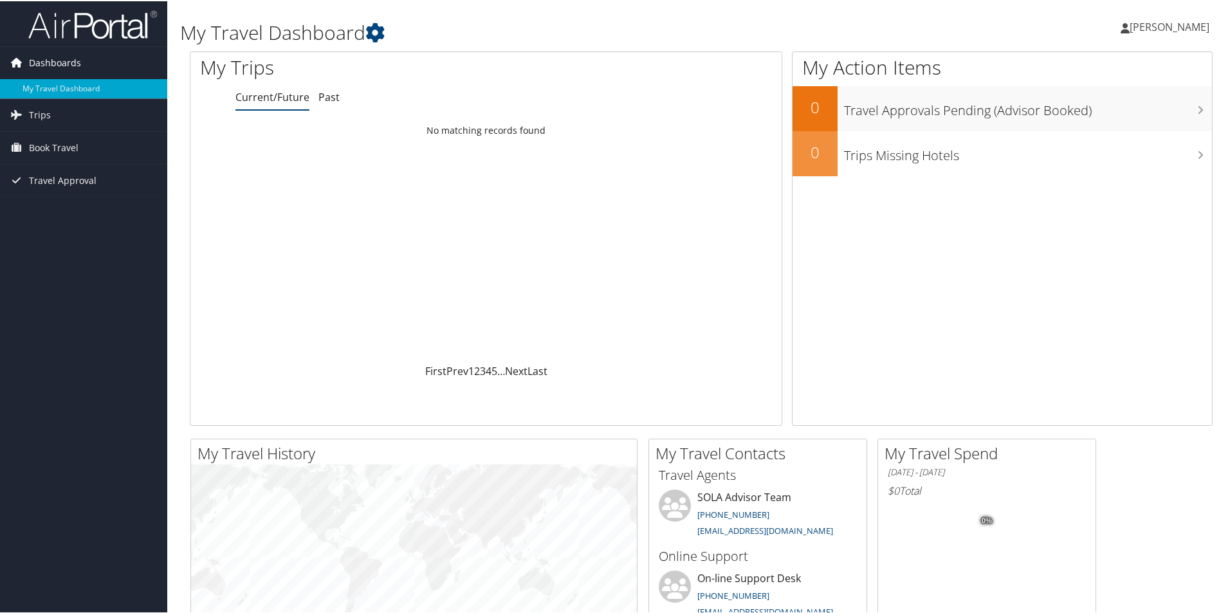
click at [69, 71] on span "Dashboards" at bounding box center [55, 62] width 52 height 32
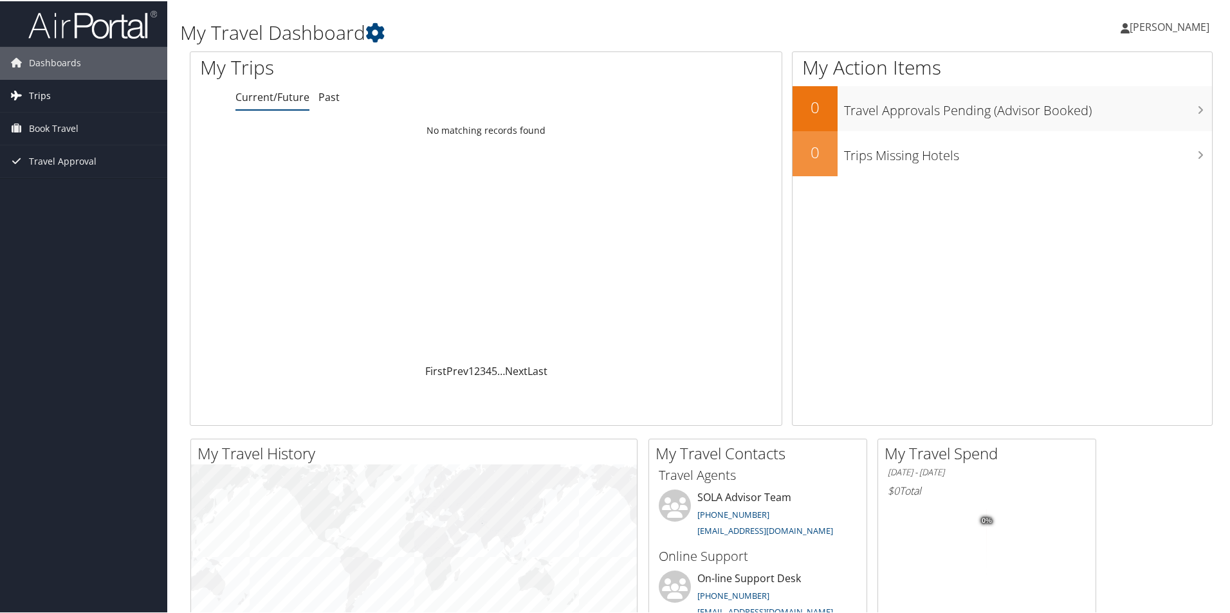
click at [73, 102] on link "Trips" at bounding box center [83, 94] width 167 height 32
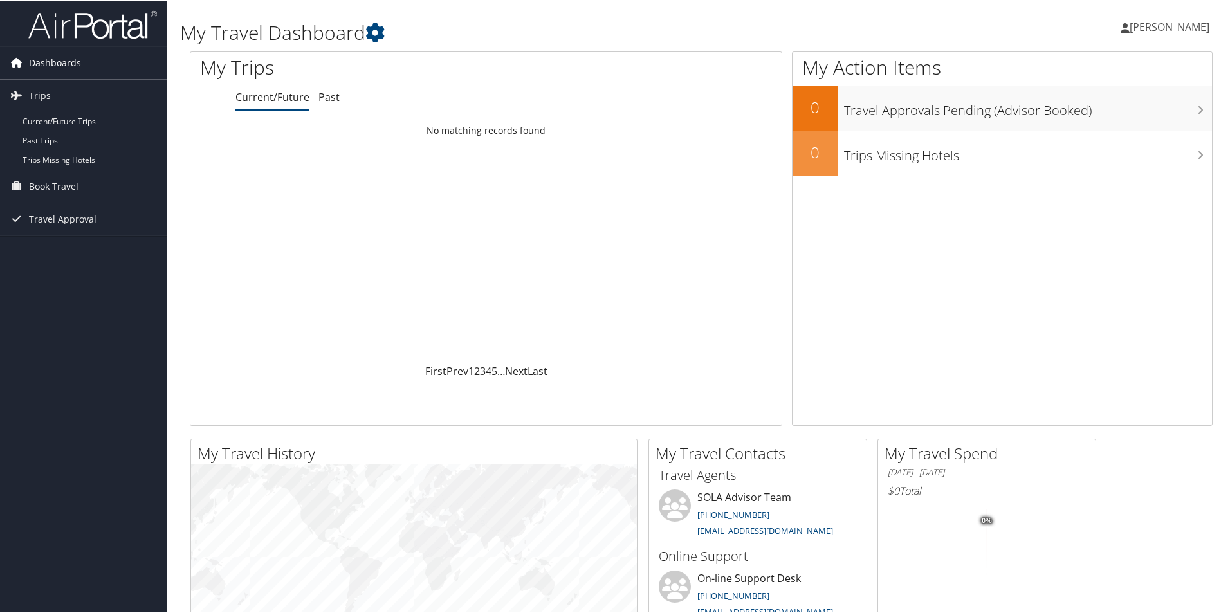
click at [102, 51] on link "Dashboards" at bounding box center [83, 62] width 167 height 32
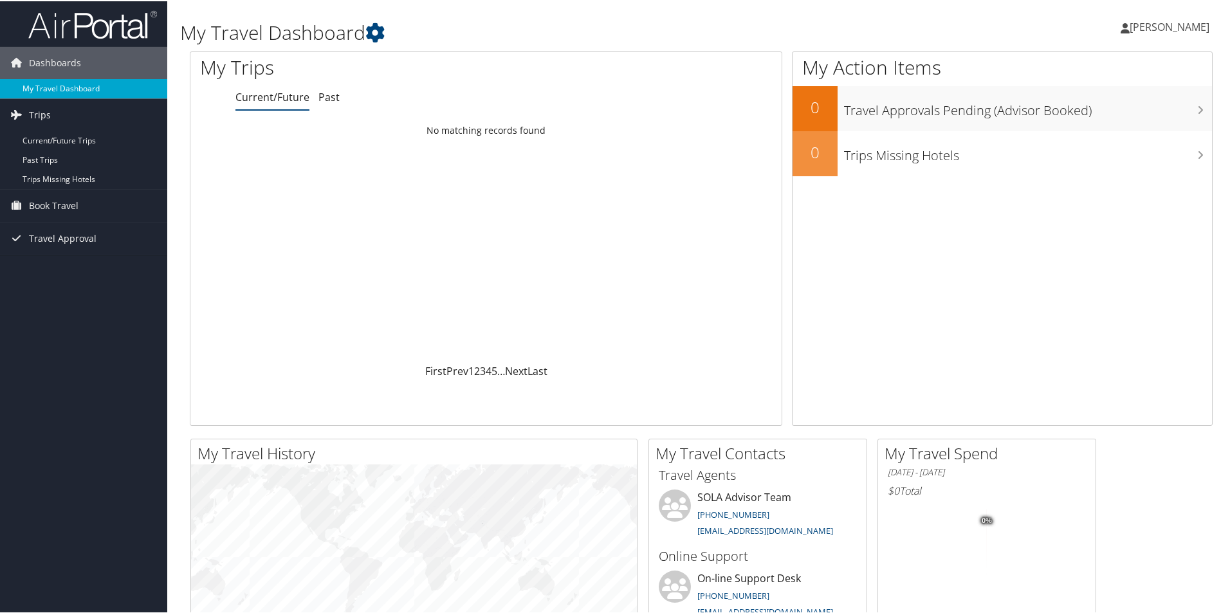
click at [100, 94] on link "My Travel Dashboard" at bounding box center [83, 87] width 167 height 19
click at [72, 179] on span "Travel Approval" at bounding box center [63, 179] width 68 height 32
click at [60, 147] on span "Book Travel" at bounding box center [54, 147] width 50 height 32
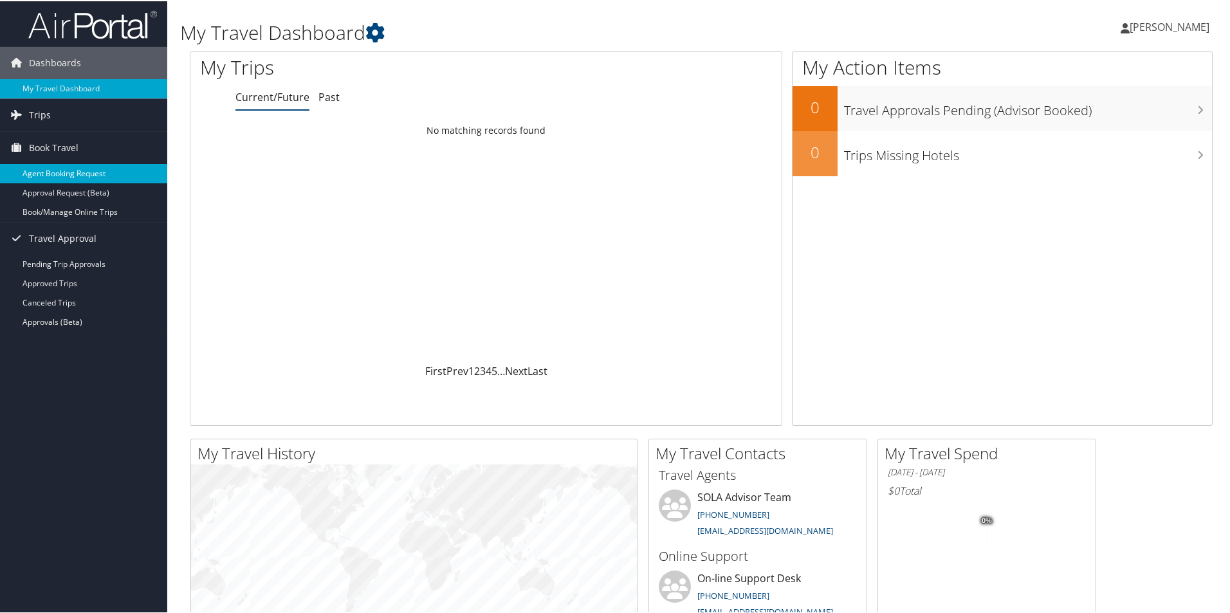
click at [89, 172] on link "Agent Booking Request" at bounding box center [83, 172] width 167 height 19
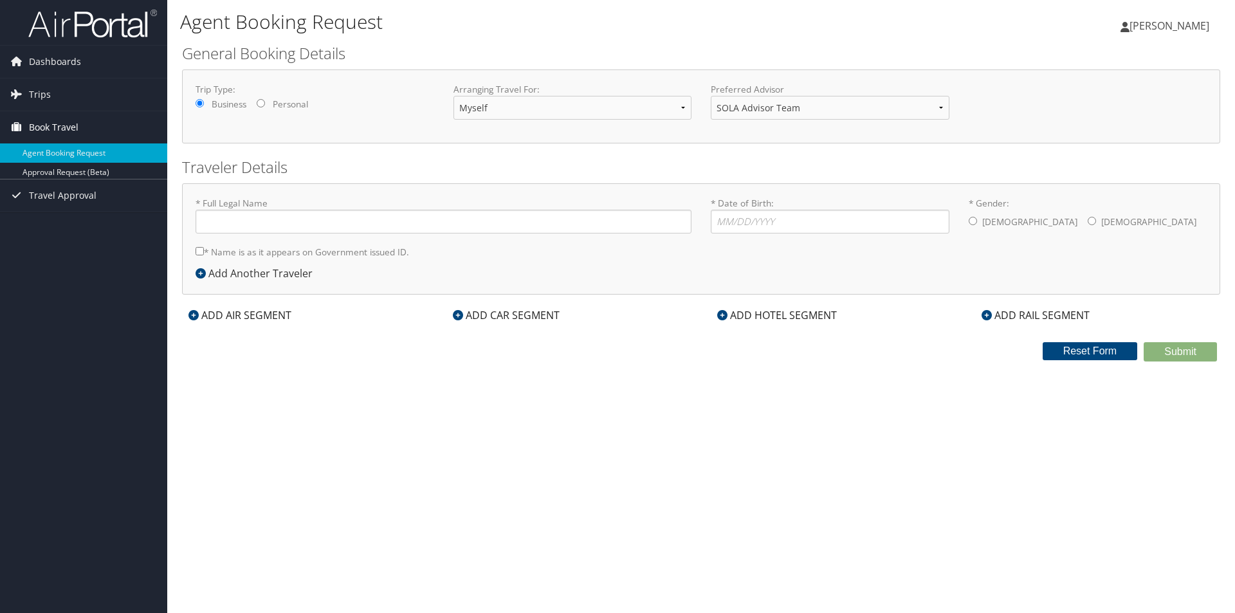
type input "Erika Marie Haviland"
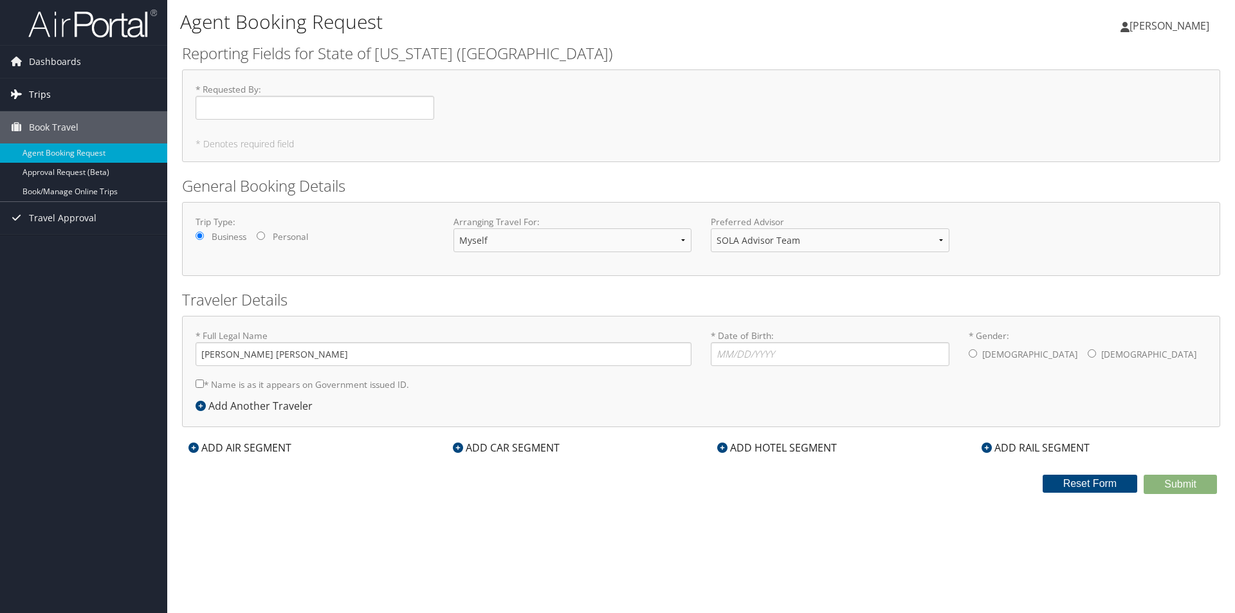
click at [72, 95] on link "Trips" at bounding box center [83, 94] width 167 height 32
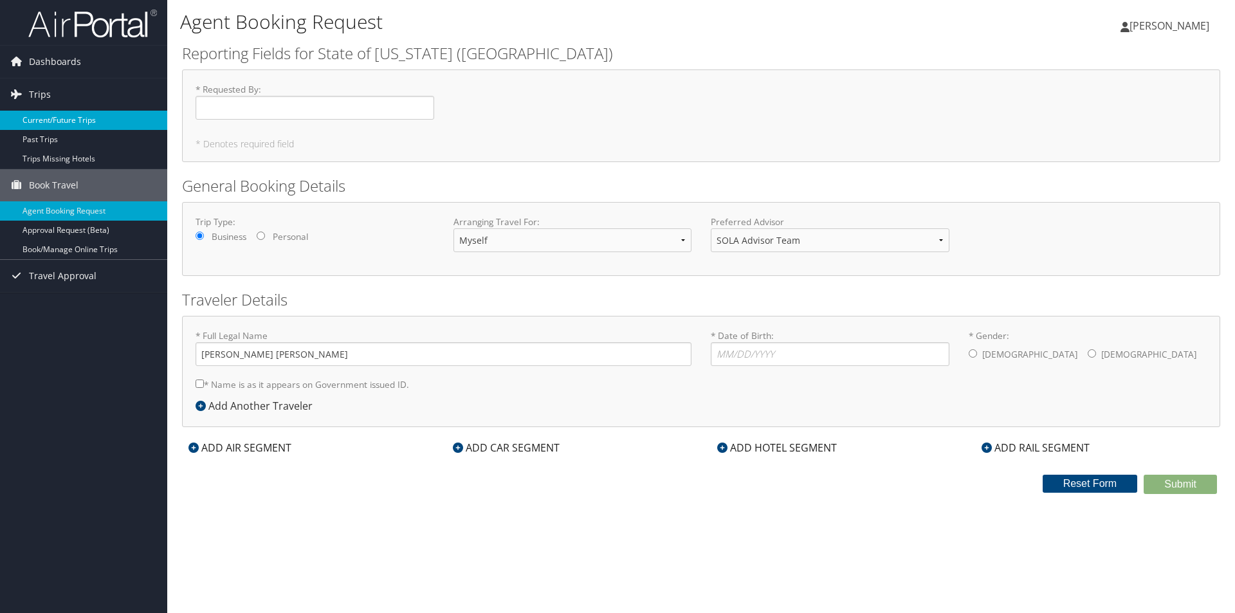
click at [98, 124] on link "Current/Future Trips" at bounding box center [83, 120] width 167 height 19
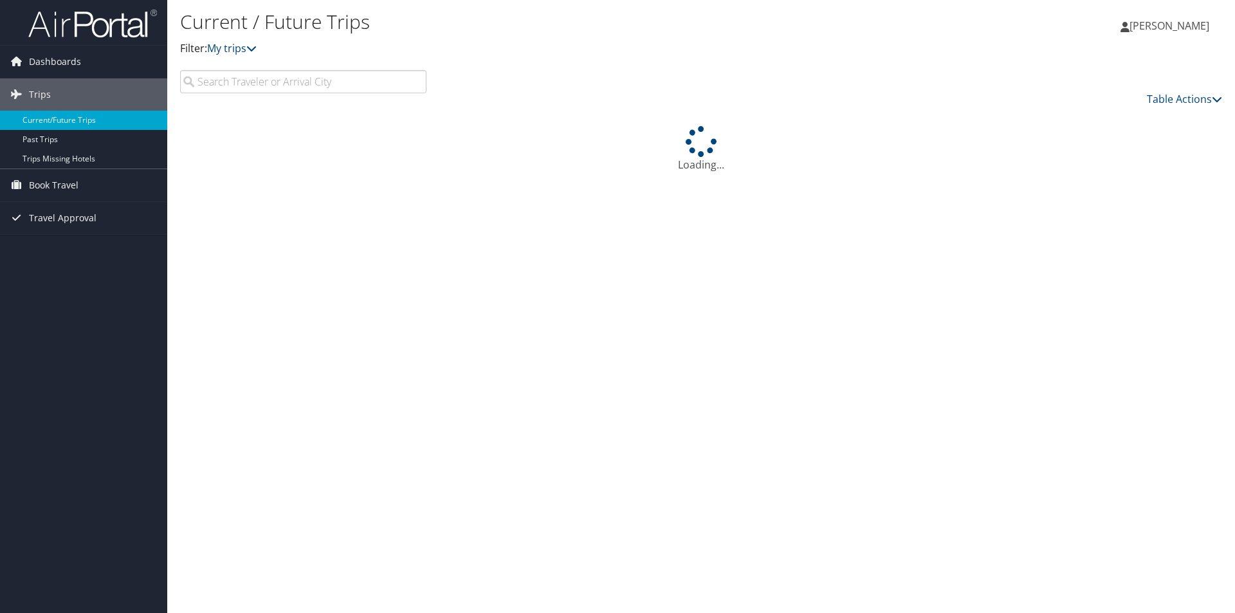
click at [1160, 28] on span "[PERSON_NAME]" at bounding box center [1170, 26] width 80 height 14
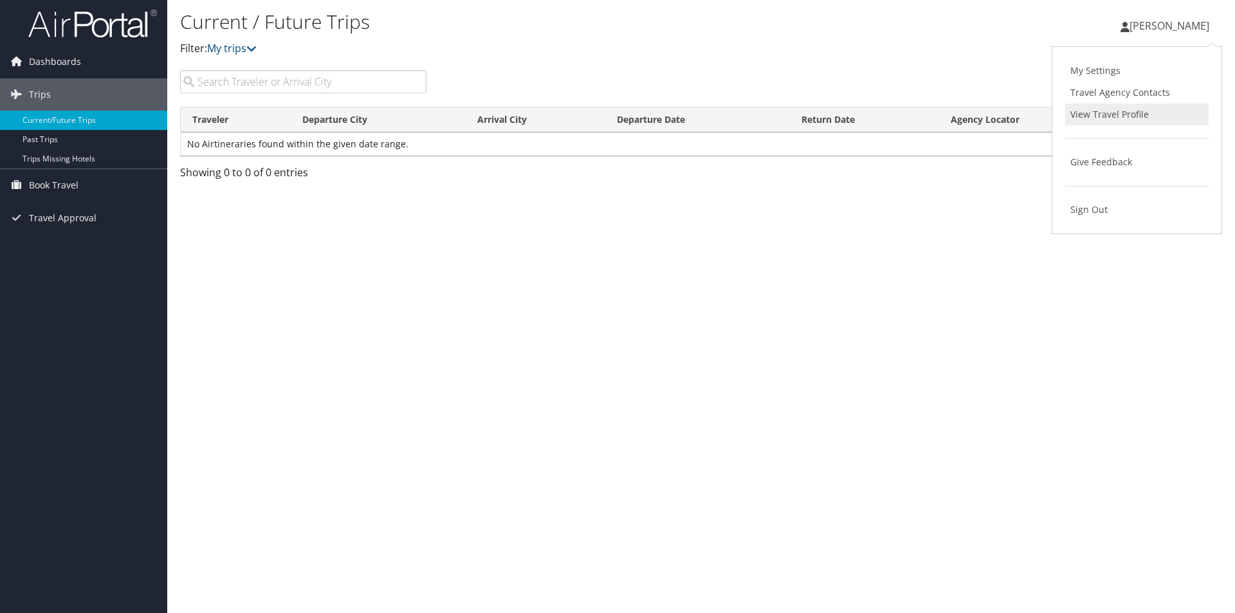
click at [1143, 109] on link "View Travel Profile" at bounding box center [1137, 115] width 143 height 22
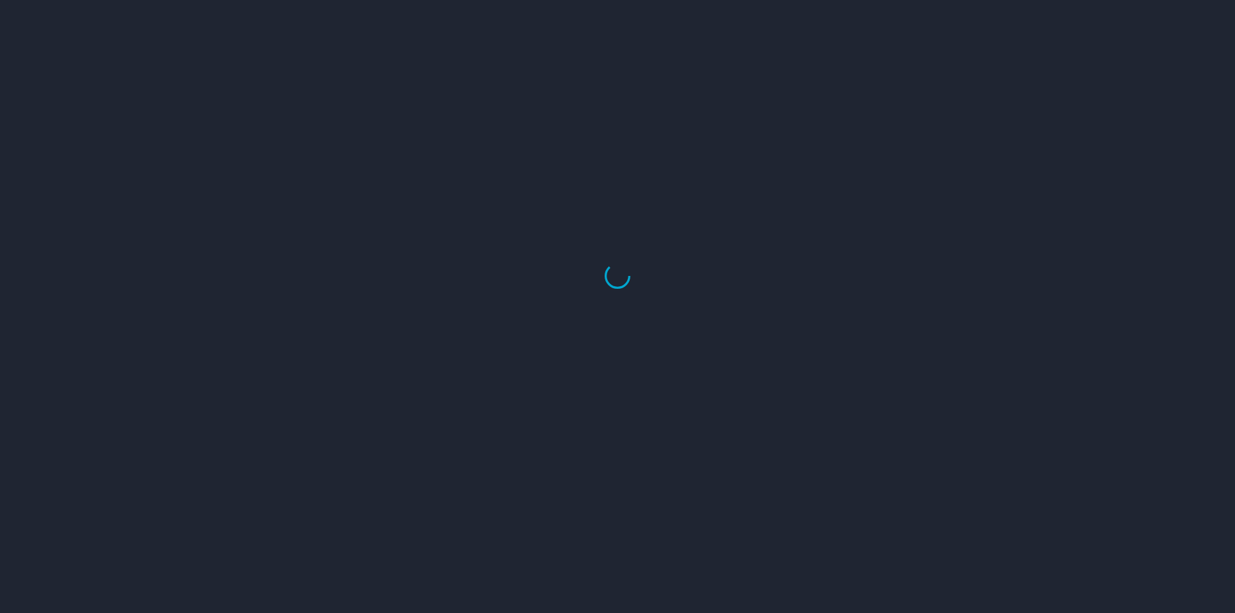
select select "US"
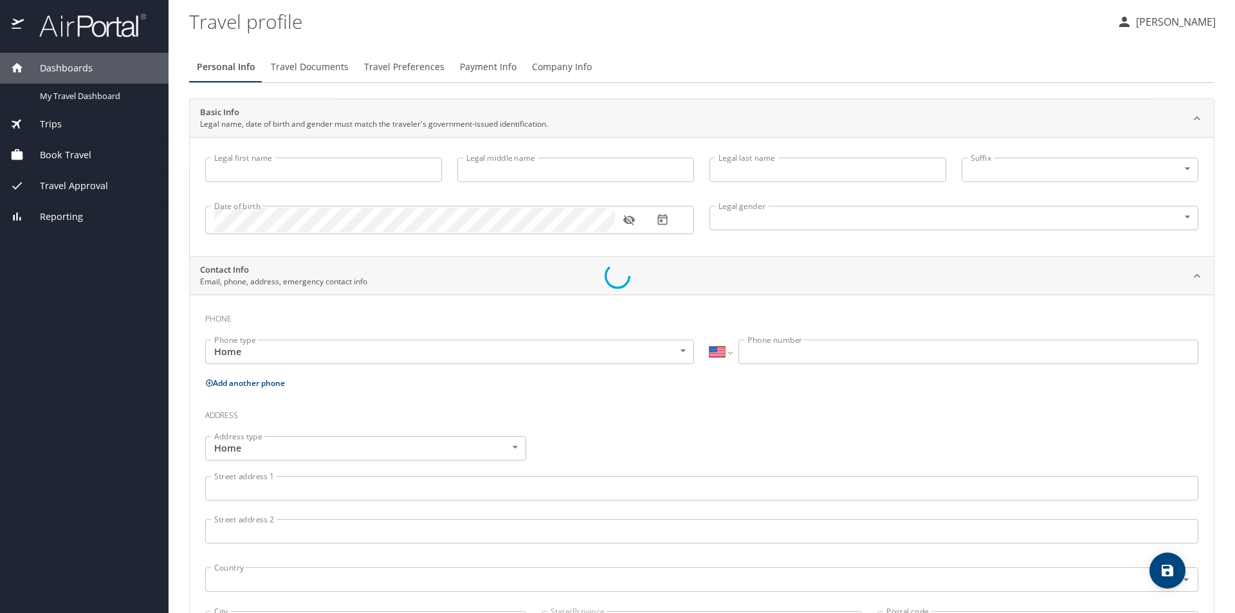
type input "[PERSON_NAME]"
type input "Female"
select select "US"
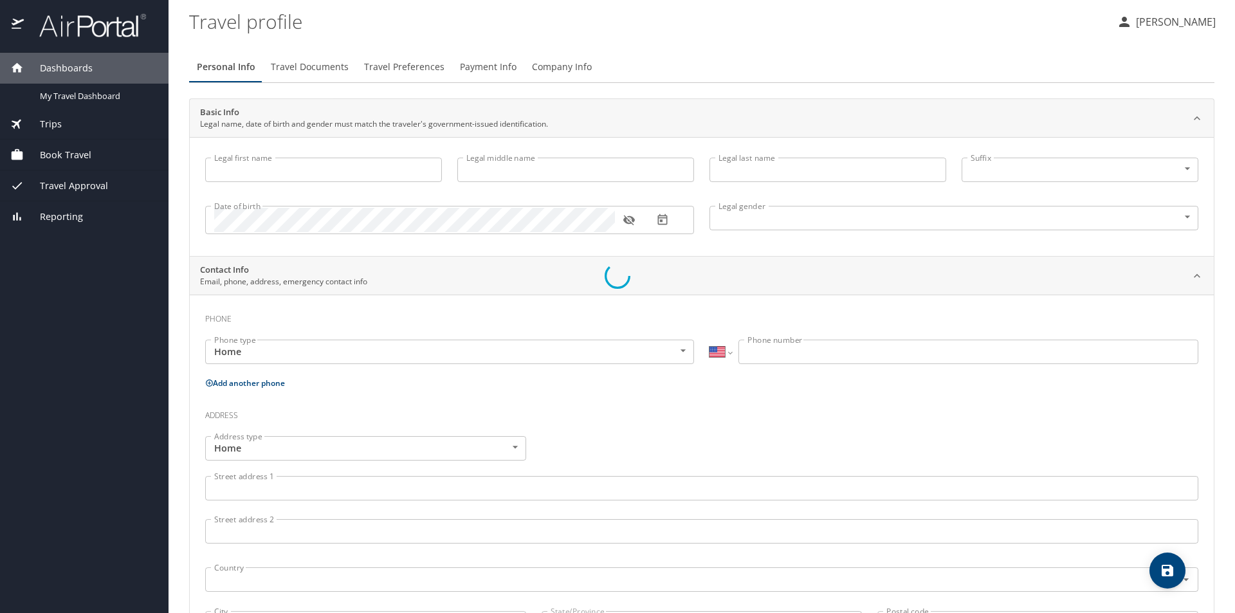
select select "US"
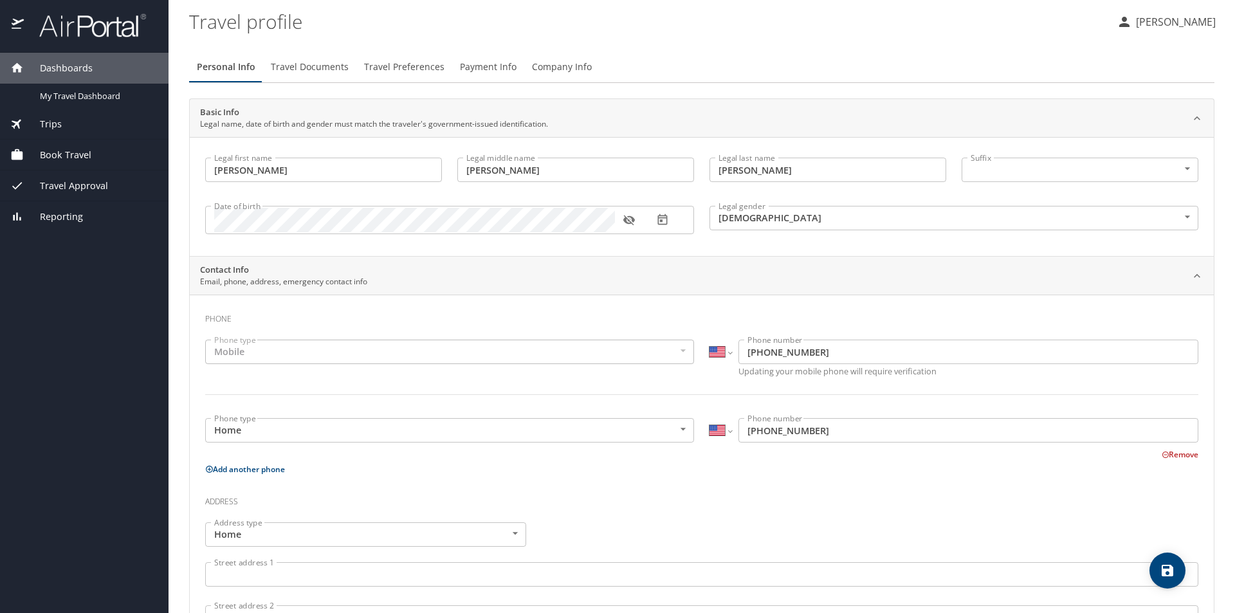
click at [326, 67] on span "Travel Documents" at bounding box center [310, 67] width 78 height 16
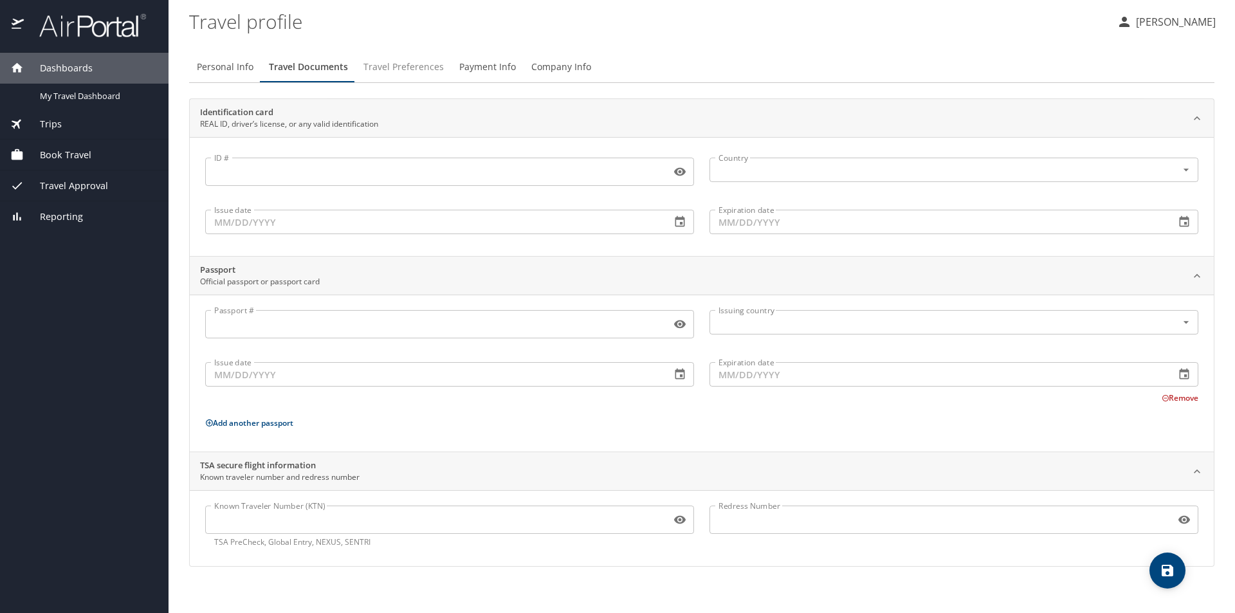
click at [420, 51] on button "Travel Preferences" at bounding box center [404, 66] width 96 height 31
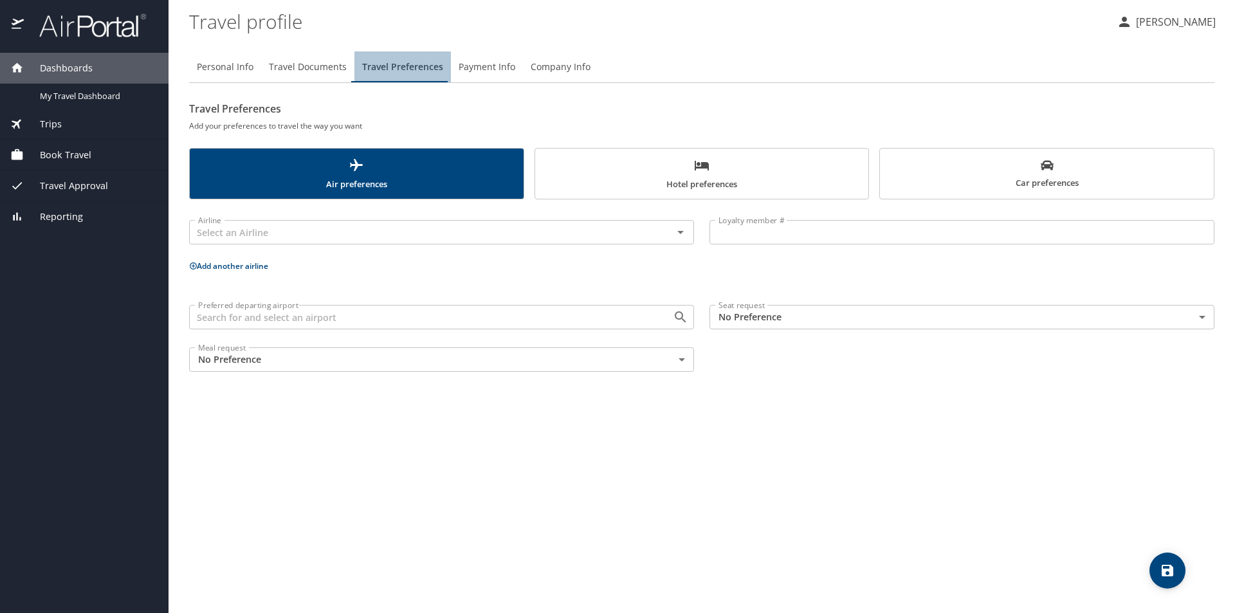
click at [421, 63] on span "Travel Preferences" at bounding box center [402, 67] width 81 height 16
click at [477, 63] on span "Payment Info" at bounding box center [487, 67] width 57 height 16
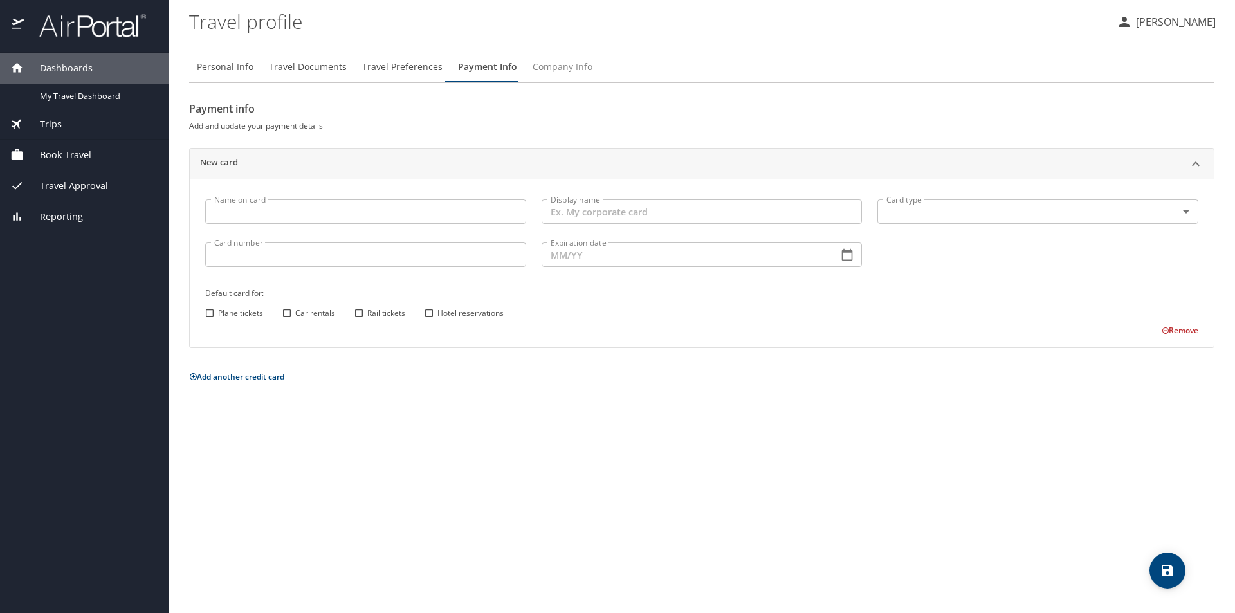
click at [562, 64] on span "Company Info" at bounding box center [563, 67] width 60 height 16
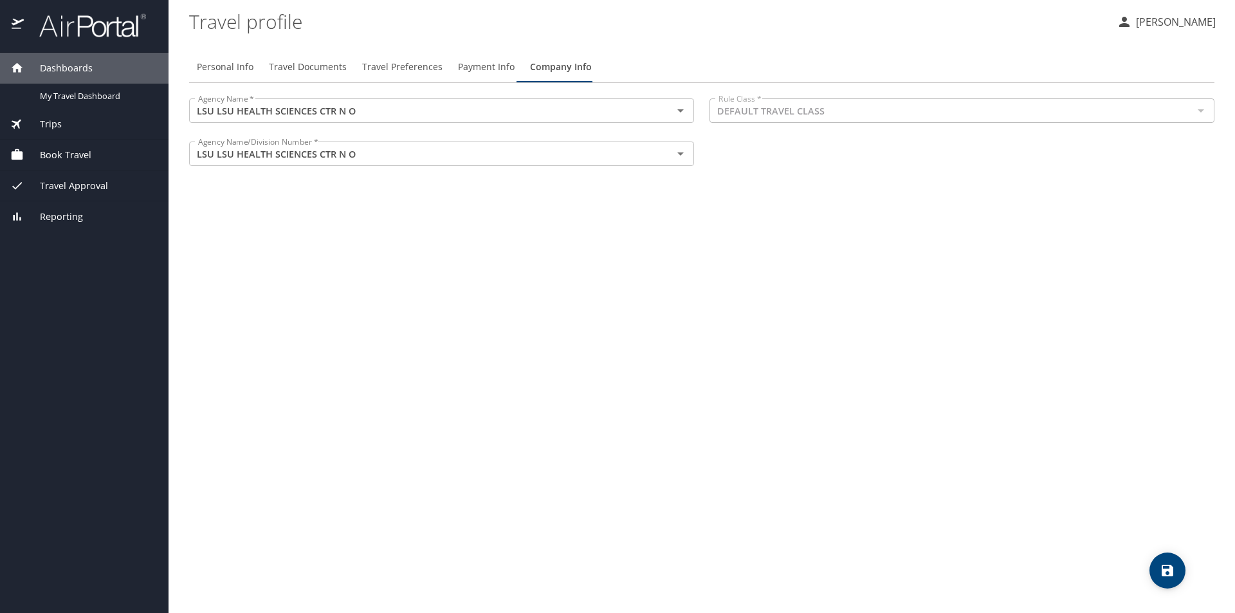
click at [1191, 23] on p "[PERSON_NAME]" at bounding box center [1174, 21] width 84 height 15
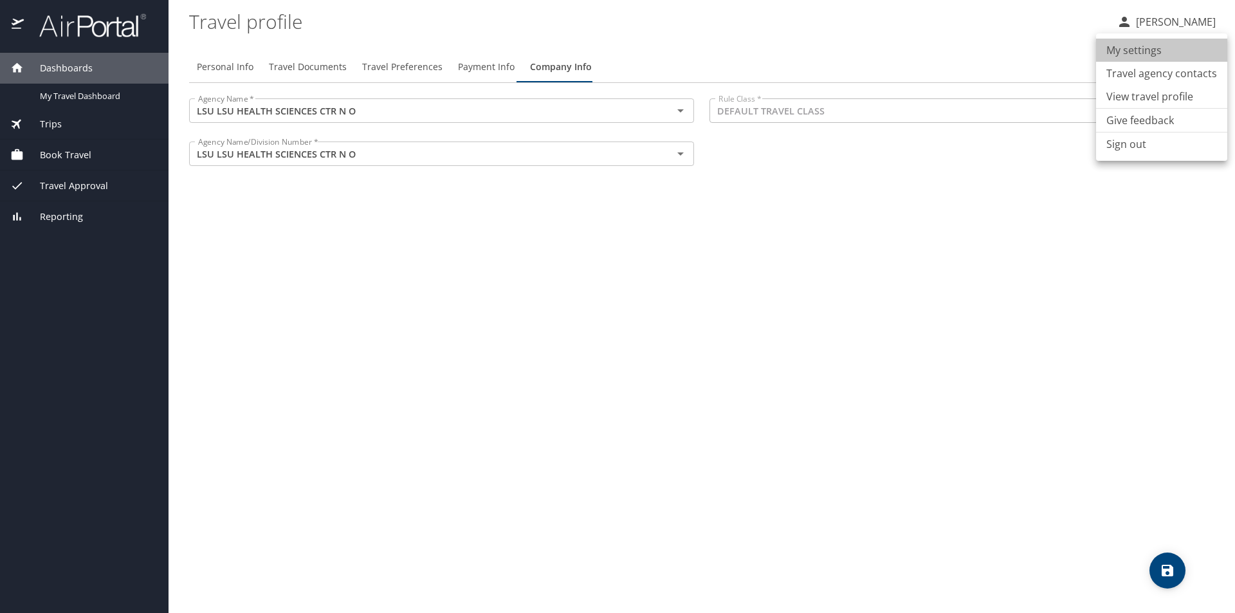
click at [1185, 44] on li "My settings" at bounding box center [1161, 50] width 131 height 23
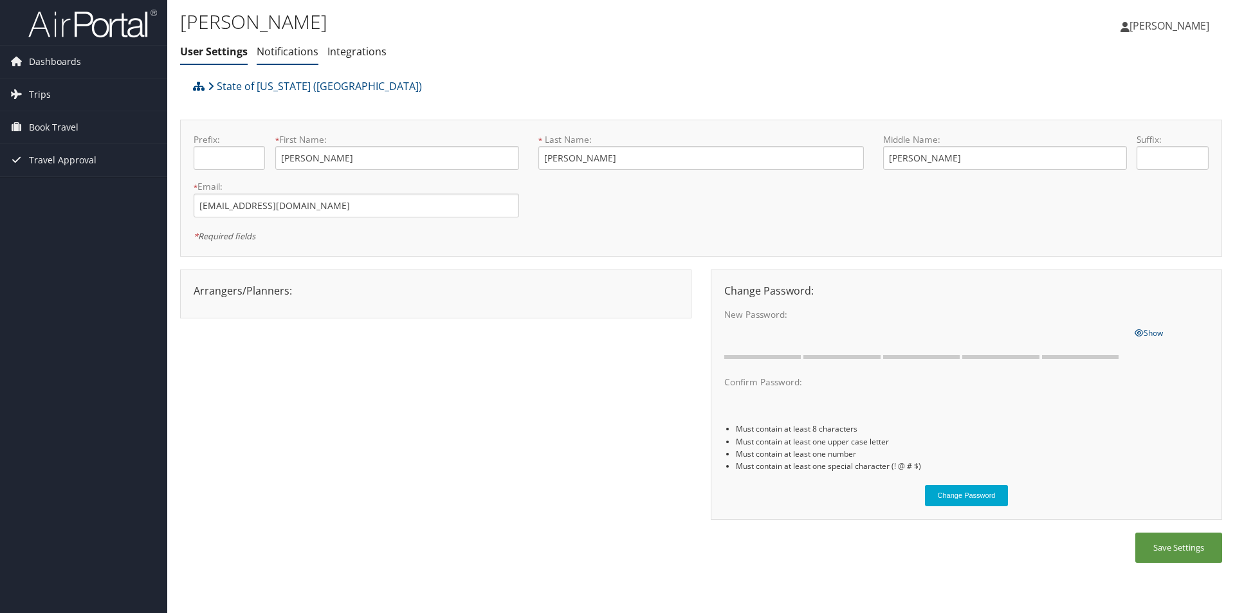
click at [308, 53] on link "Notifications" at bounding box center [288, 51] width 62 height 14
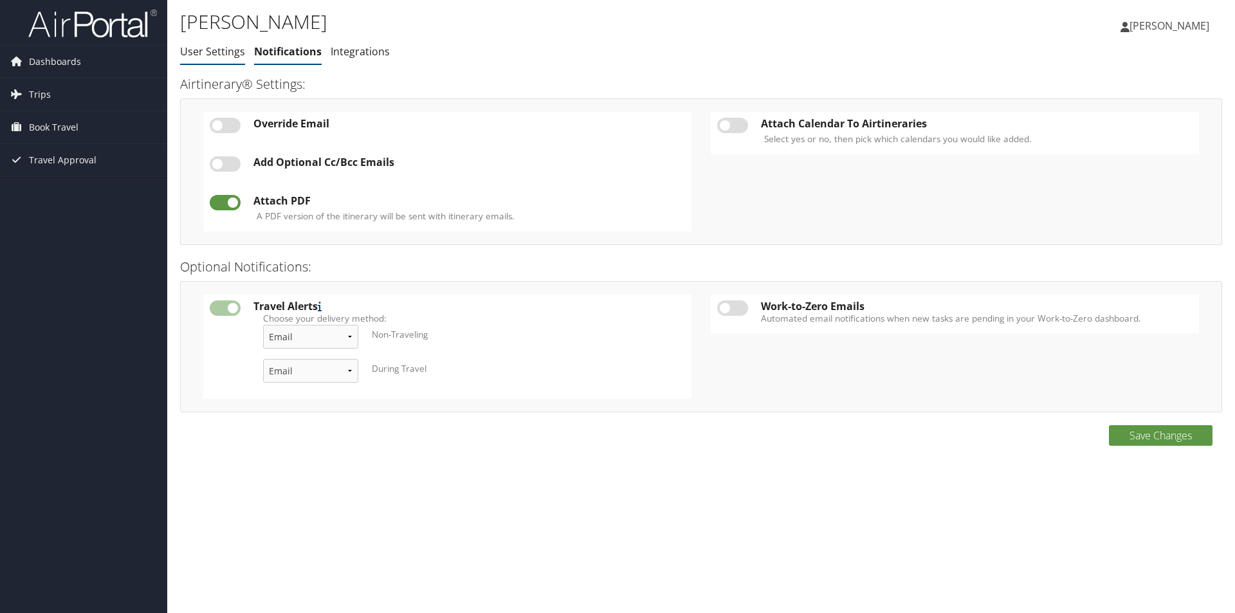
click at [228, 63] on li "User Settings" at bounding box center [212, 52] width 65 height 23
click at [221, 62] on li "User Settings" at bounding box center [212, 52] width 65 height 23
click at [212, 53] on link "User Settings" at bounding box center [212, 51] width 65 height 14
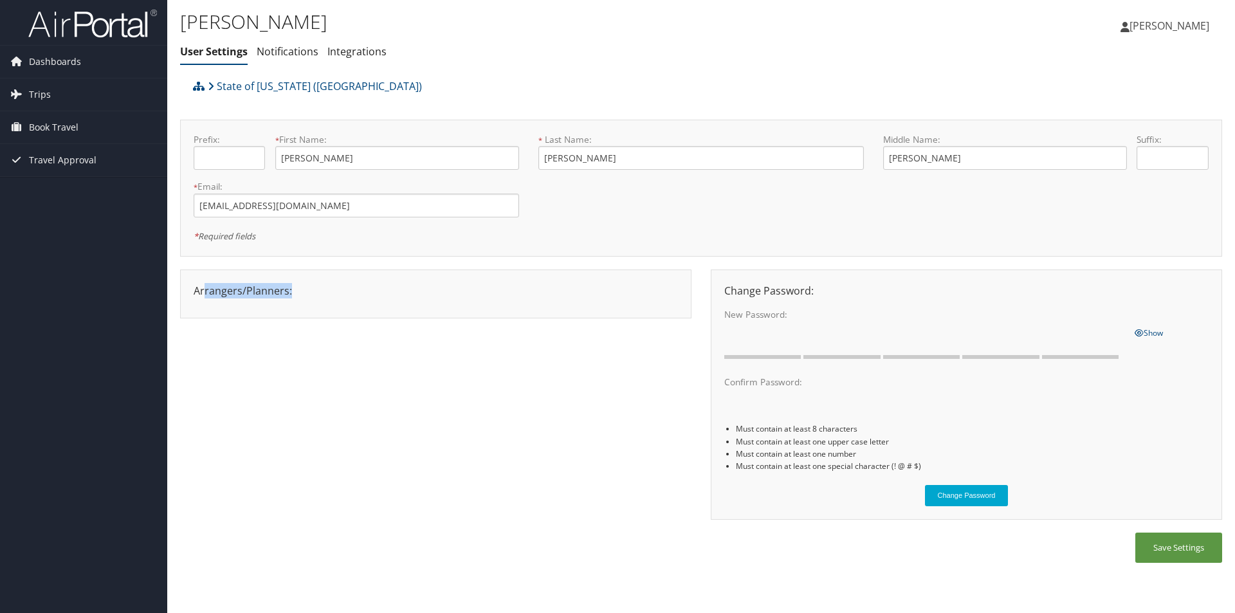
drag, startPoint x: 206, startPoint y: 297, endPoint x: 267, endPoint y: 396, distance: 116.4
click at [266, 397] on div "Arrangers/Planners: Edit Arrangers & Planners Save Changes Cancel × Change Pass…" at bounding box center [701, 402] width 1042 height 264
click at [416, 352] on div "Arrangers/Planners: Edit Arrangers & Planners Save Changes Cancel × Change Pass…" at bounding box center [701, 402] width 1042 height 264
click at [383, 272] on div "Arrangers/Planners: Edit Arrangers & Planners Alicia Reynolds AMANDA DESHOTEL A…" at bounding box center [436, 294] width 512 height 49
click at [300, 310] on div "Arrangers/Planners: Edit Arrangers & Planners Alicia Reynolds AMANDA DESHOTEL A…" at bounding box center [436, 294] width 512 height 49
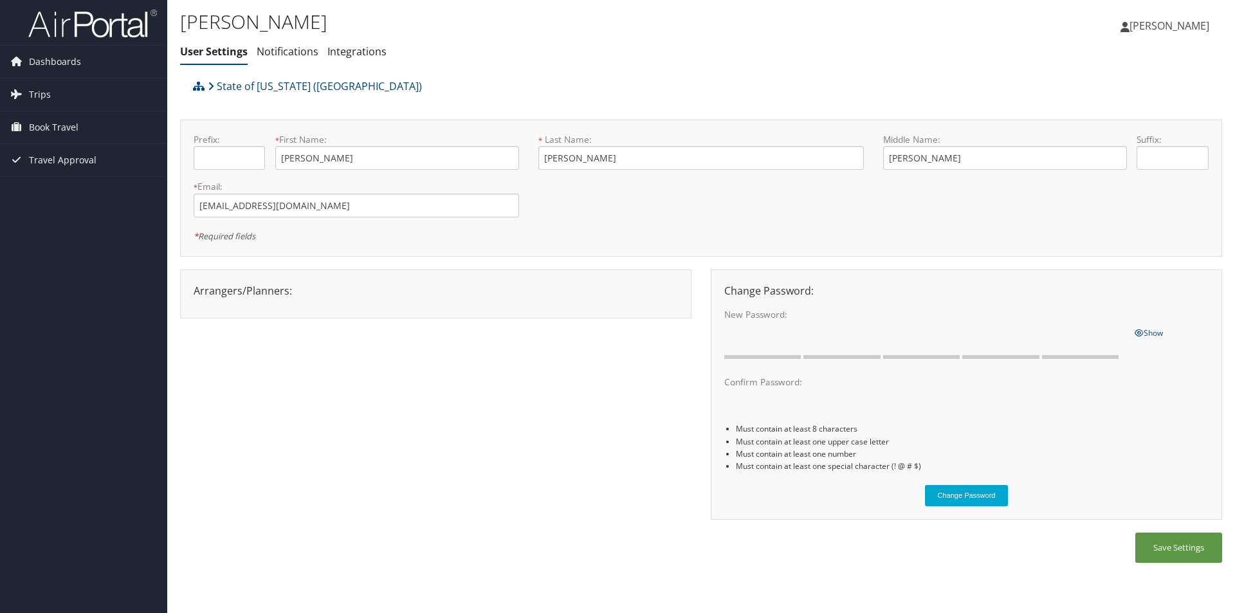
click at [277, 295] on div "Arrangers/Planners: Edit Arrangers & Planners Alicia Reynolds AMANDA DESHOTEL A…" at bounding box center [436, 290] width 504 height 15
click at [103, 54] on link "Dashboards" at bounding box center [83, 62] width 167 height 32
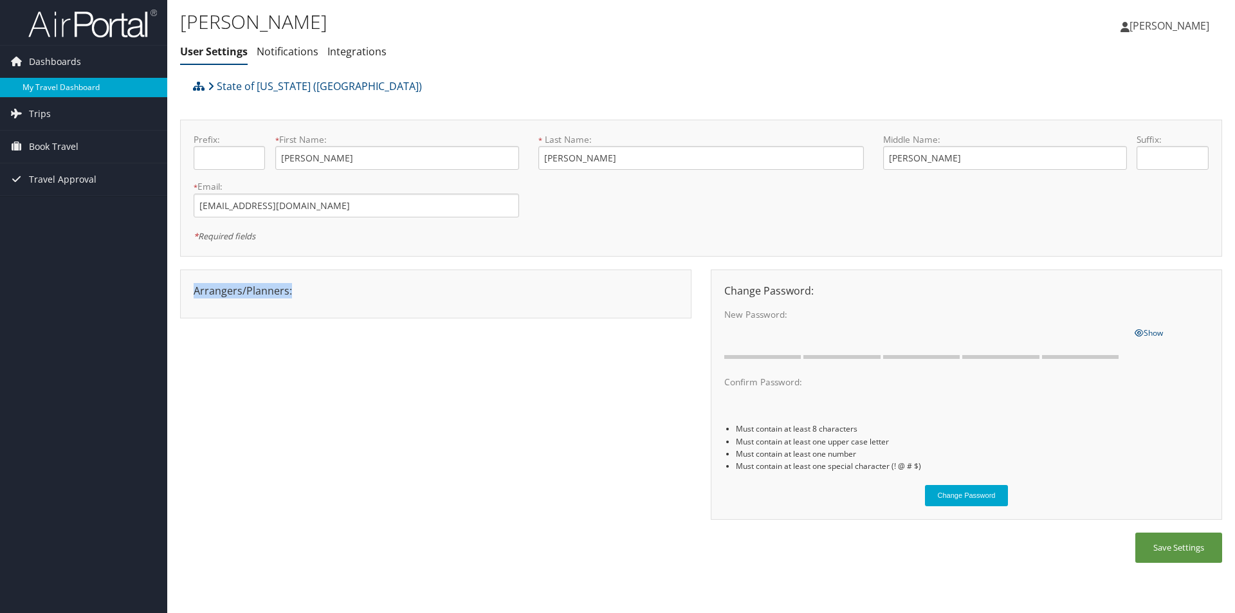
click at [106, 89] on link "My Travel Dashboard" at bounding box center [83, 87] width 167 height 19
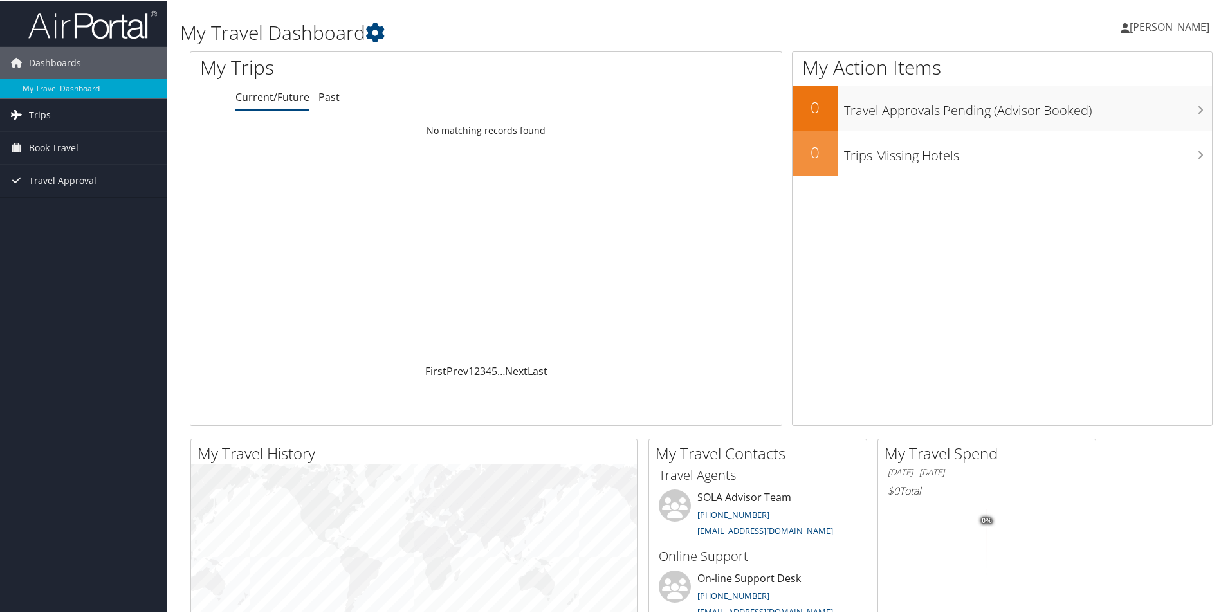
click at [45, 113] on span "Trips" at bounding box center [40, 114] width 22 height 32
click at [95, 203] on link "Book Travel" at bounding box center [83, 205] width 167 height 32
click at [109, 286] on link "Travel Approval" at bounding box center [83, 295] width 167 height 32
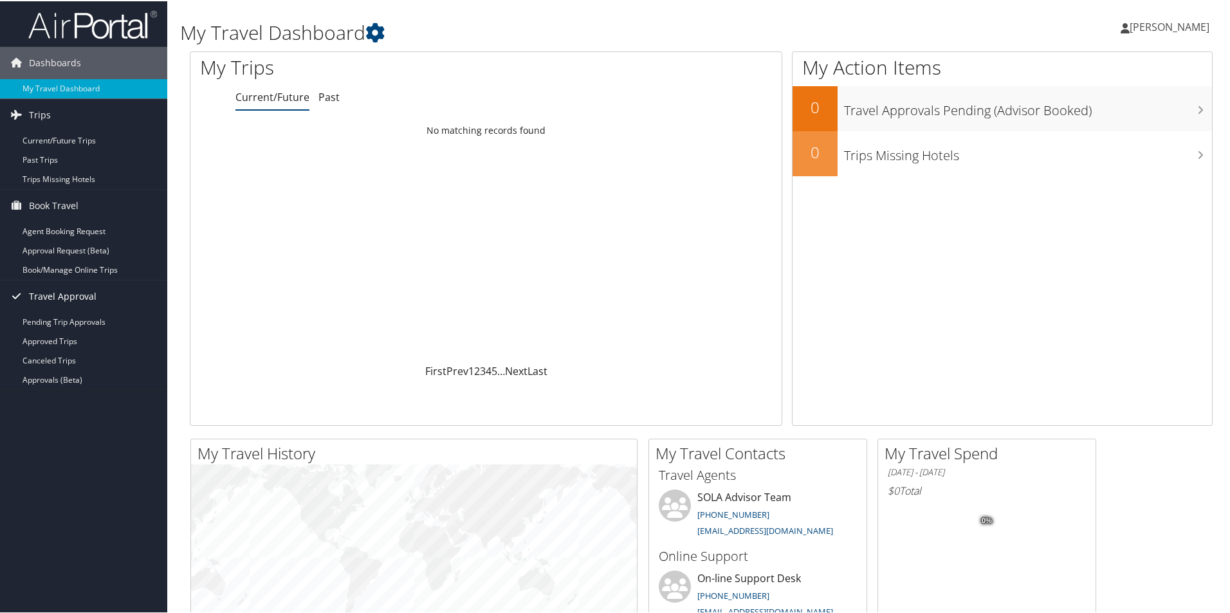
click at [104, 297] on link "Travel Approval" at bounding box center [83, 295] width 167 height 32
click at [1149, 28] on span "[PERSON_NAME]" at bounding box center [1170, 26] width 80 height 14
click at [1125, 106] on link "View Travel Profile" at bounding box center [1135, 115] width 143 height 22
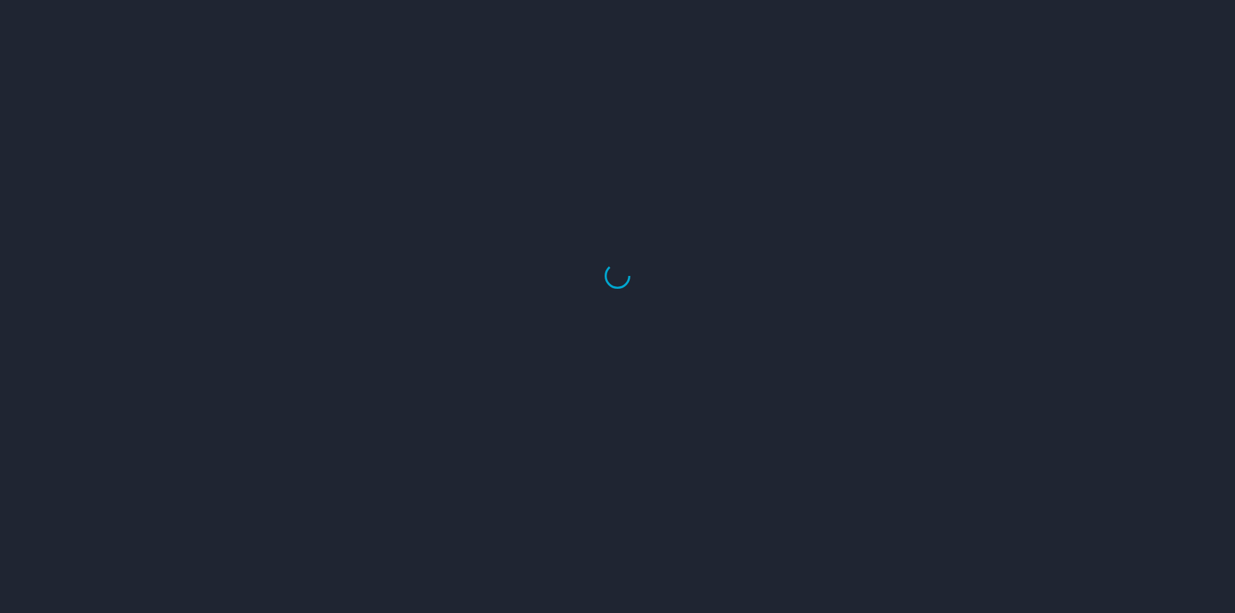
select select "US"
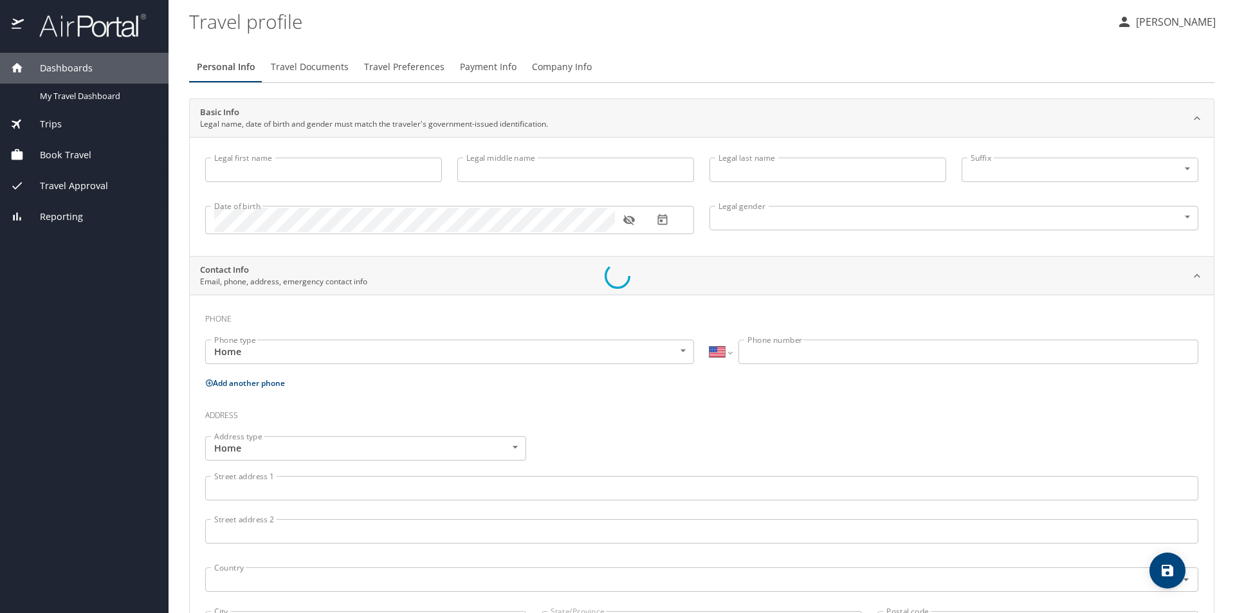
type input "[PERSON_NAME]"
type input "[DEMOGRAPHIC_DATA]"
select select "US"
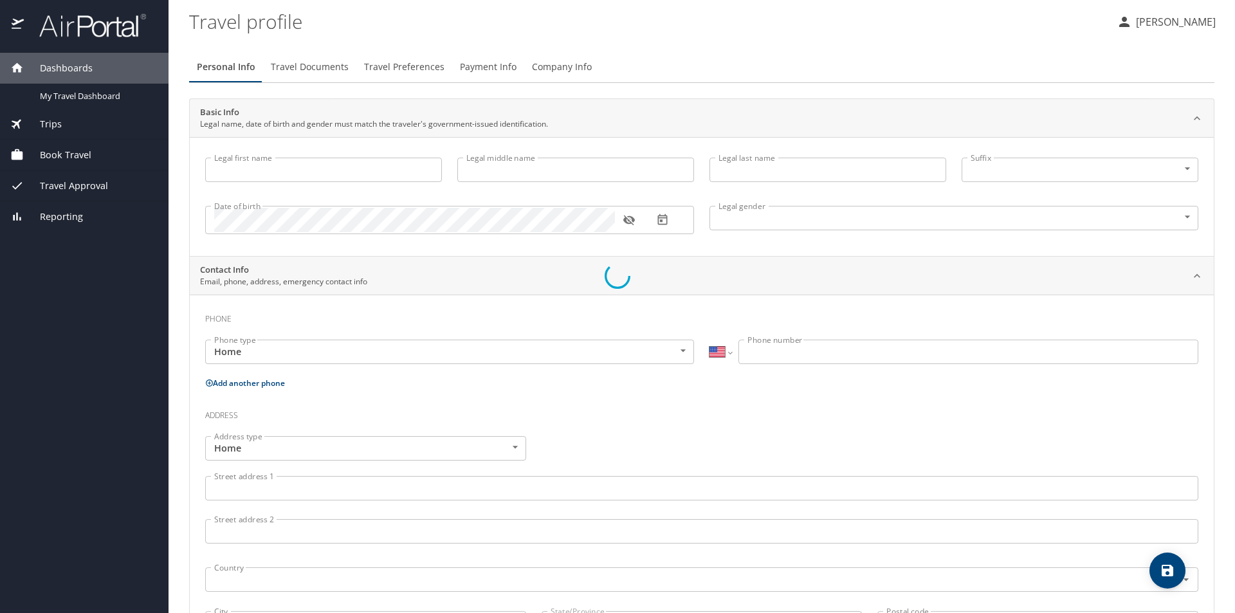
select select "US"
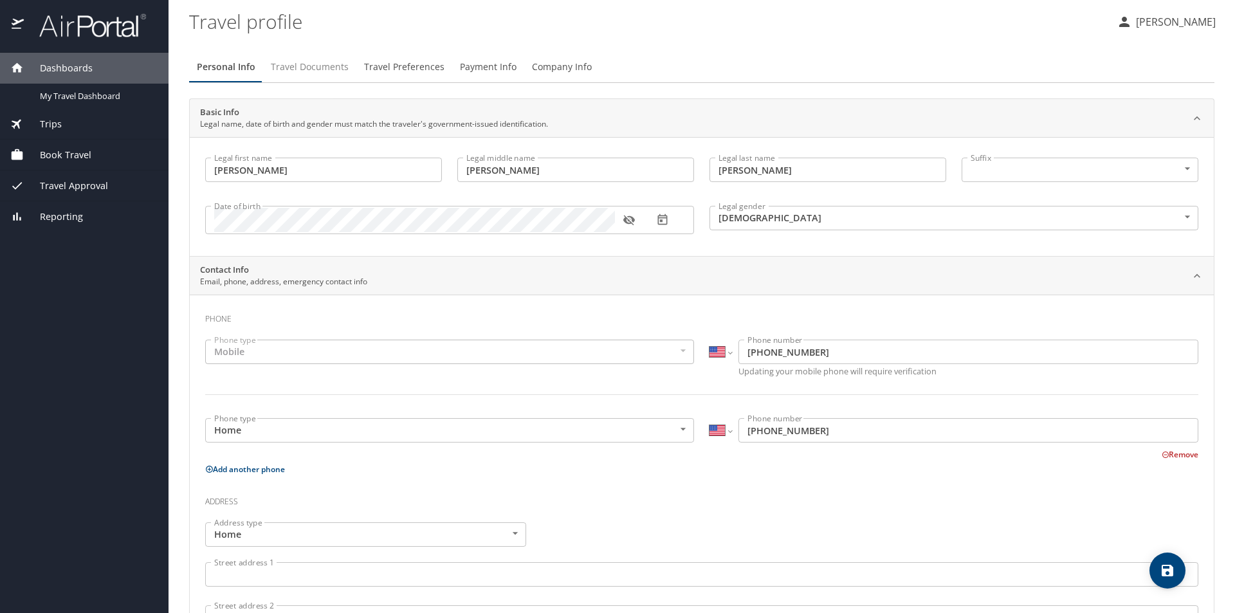
click at [325, 75] on span "Travel Documents" at bounding box center [310, 67] width 78 height 16
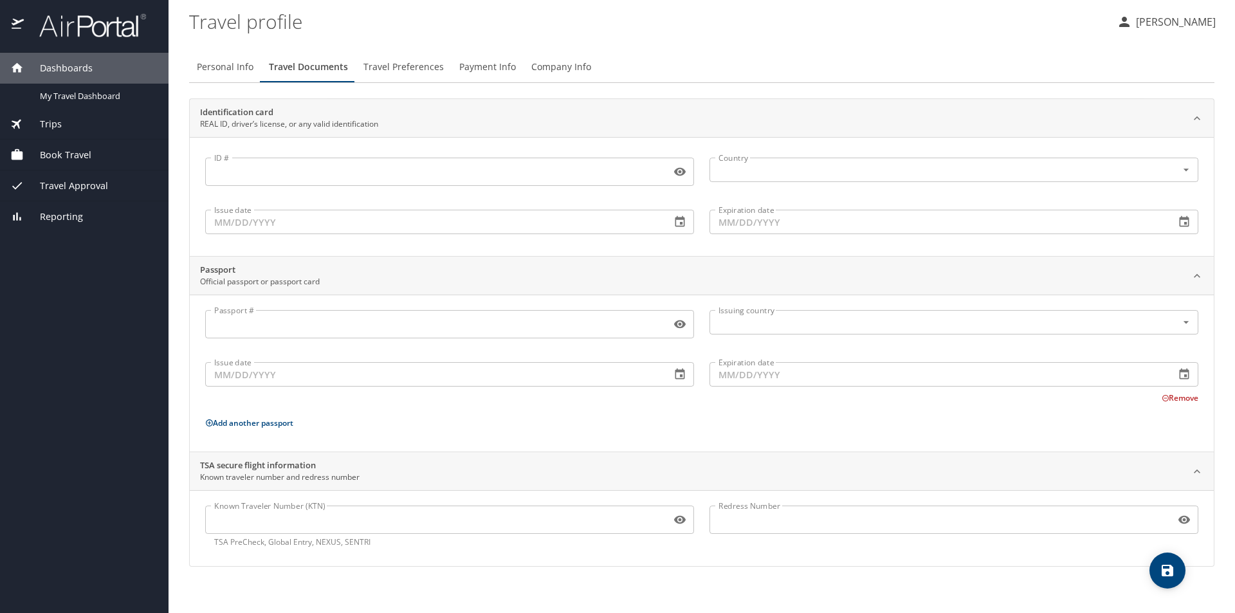
click at [438, 74] on span "Travel Preferences" at bounding box center [404, 67] width 80 height 16
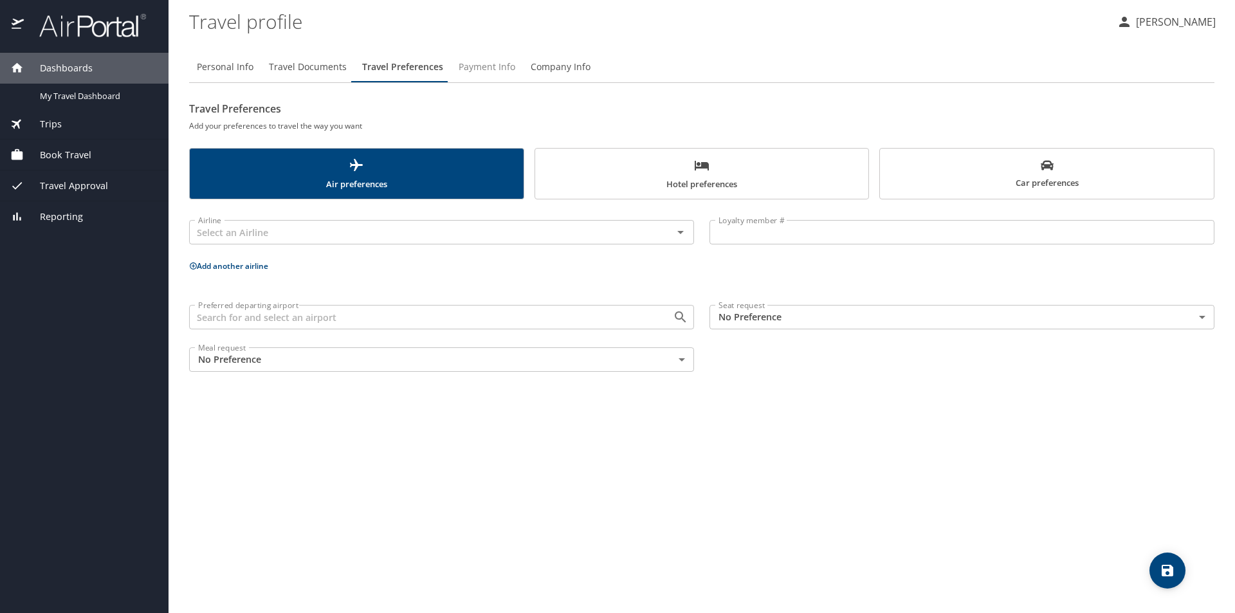
click at [475, 73] on span "Payment Info" at bounding box center [487, 67] width 57 height 16
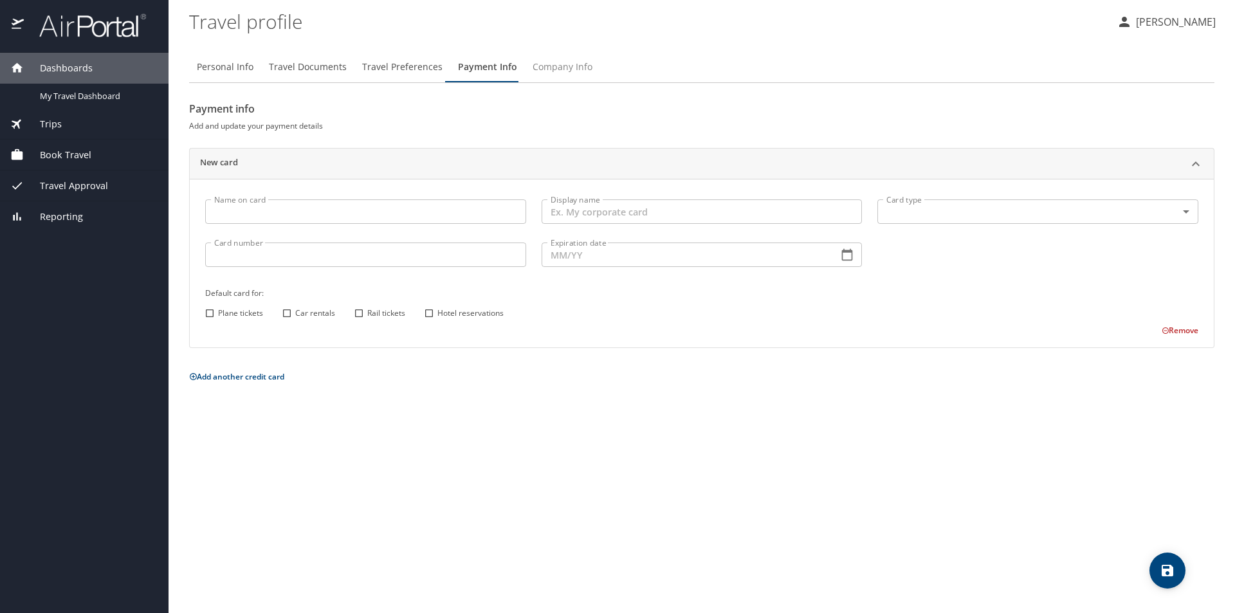
click at [575, 72] on span "Company Info" at bounding box center [563, 67] width 60 height 16
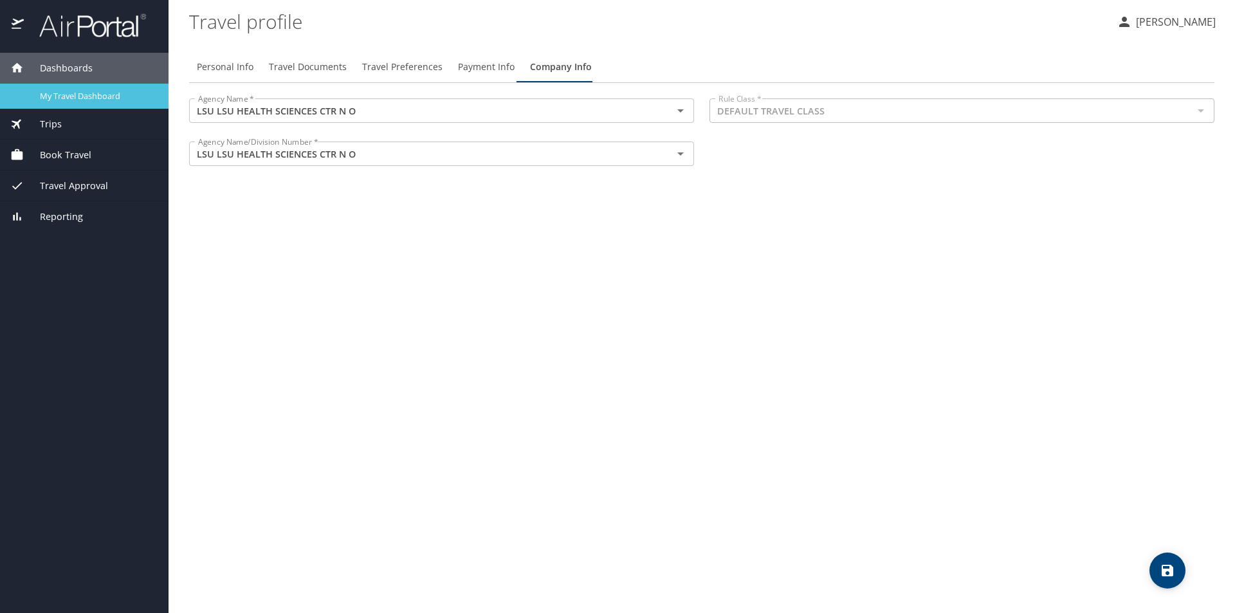
click at [115, 90] on span "My Travel Dashboard" at bounding box center [96, 96] width 113 height 12
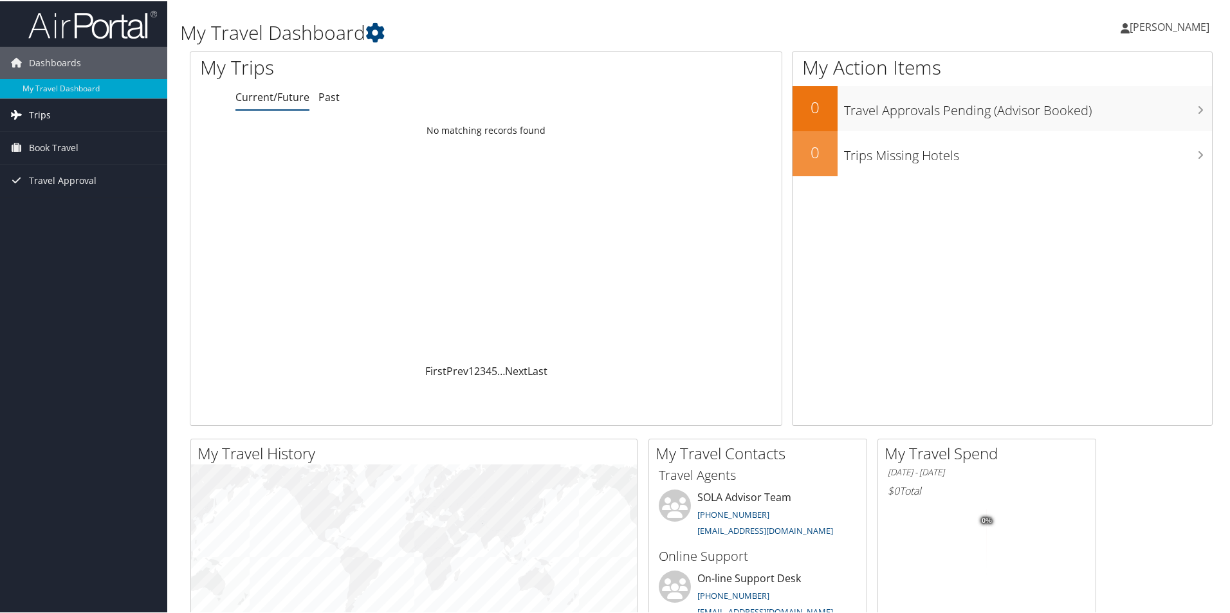
click at [73, 116] on link "Trips" at bounding box center [83, 114] width 167 height 32
click at [100, 234] on link "Travel Approval" at bounding box center [83, 237] width 167 height 32
click at [1159, 33] on link "[PERSON_NAME]" at bounding box center [1172, 25] width 102 height 39
click at [71, 152] on span "Book Travel" at bounding box center [54, 147] width 50 height 32
click at [116, 214] on link "Book/Manage Online Trips" at bounding box center [83, 210] width 167 height 19
